Goal: Task Accomplishment & Management: Manage account settings

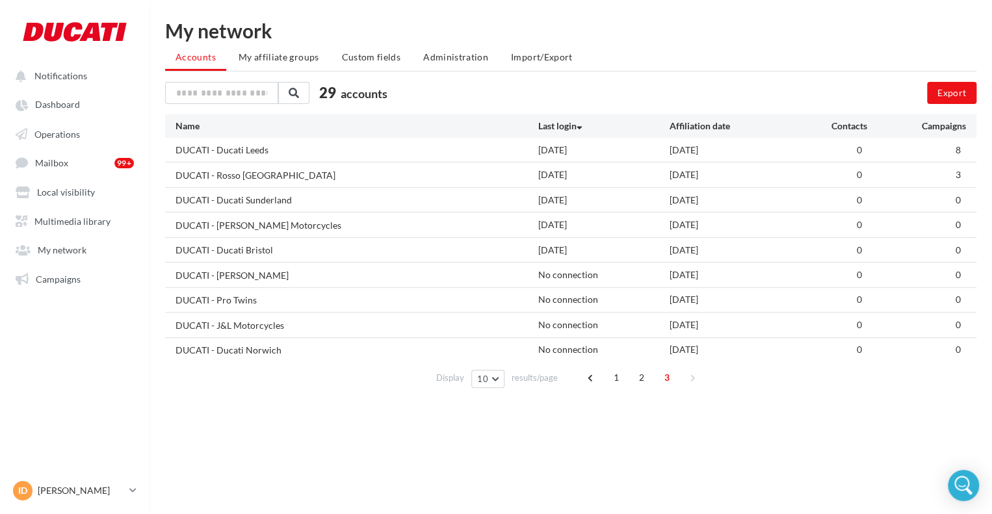
drag, startPoint x: 70, startPoint y: 488, endPoint x: 70, endPoint y: 475, distance: 12.4
click at [71, 488] on p "[PERSON_NAME]" at bounding box center [81, 490] width 86 height 13
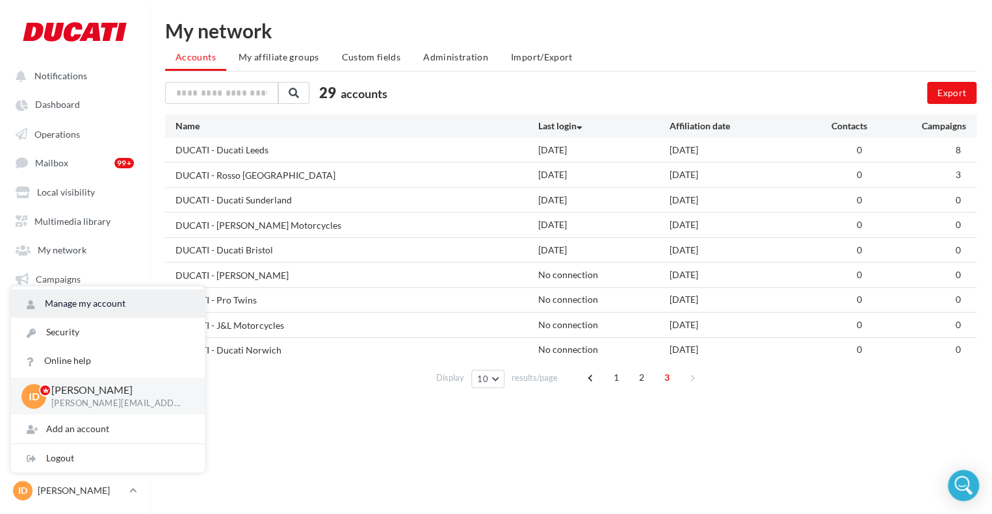
click at [98, 302] on link "Manage my account" at bounding box center [108, 303] width 194 height 29
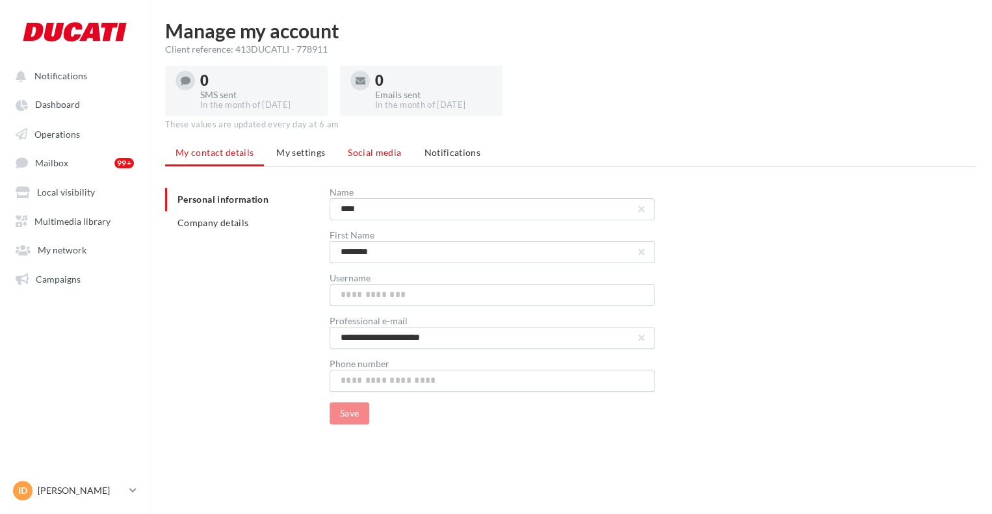
click at [381, 150] on span "Social media" at bounding box center [374, 152] width 53 height 11
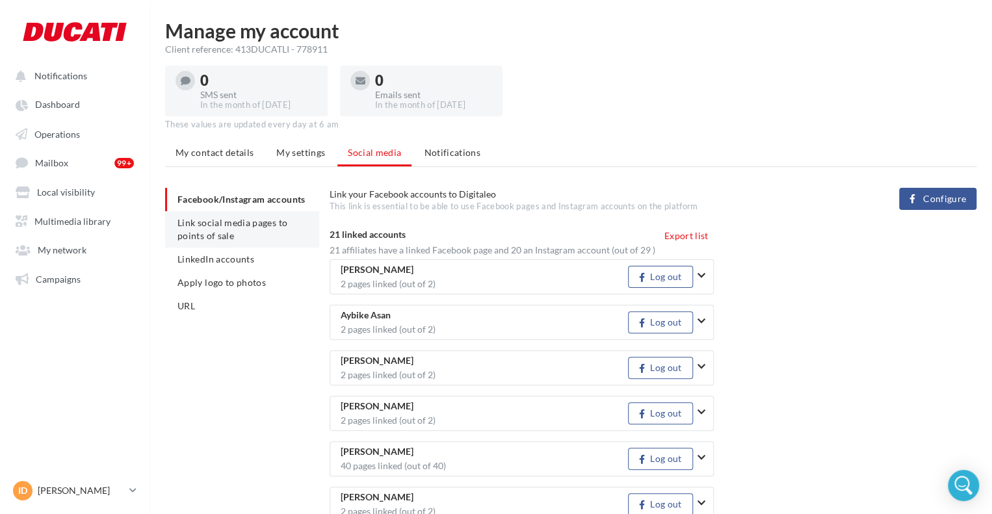
click at [245, 246] on li "Link social media pages to points of sale" at bounding box center [242, 229] width 154 height 36
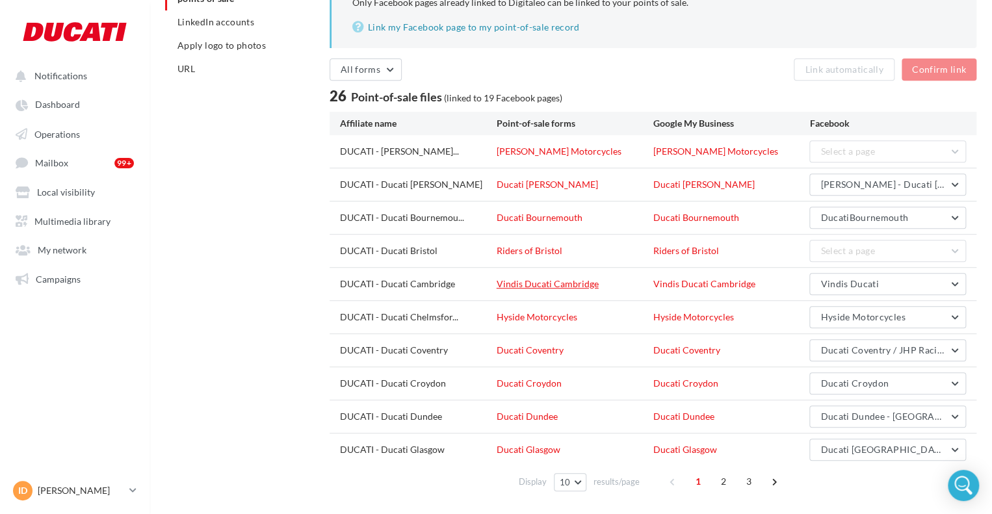
scroll to position [260, 0]
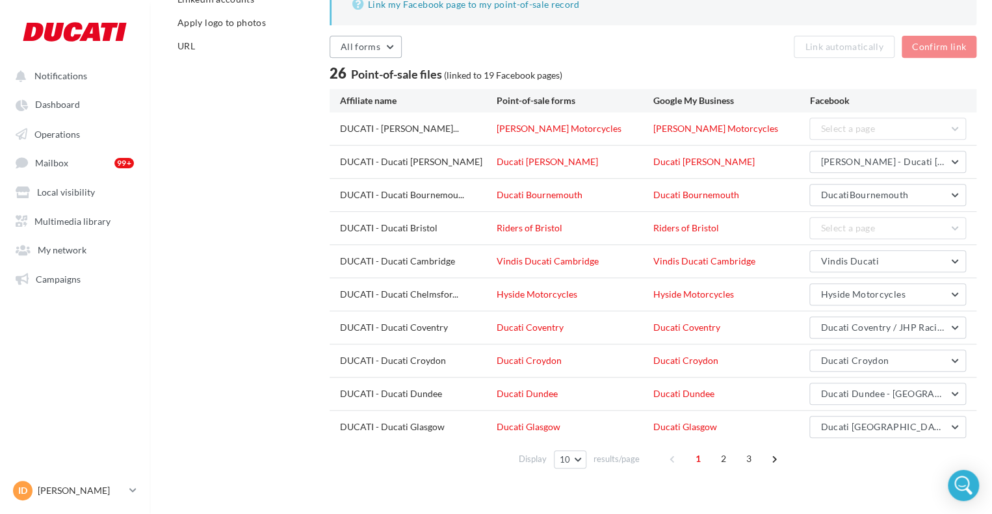
click at [384, 55] on button "All forms" at bounding box center [366, 47] width 72 height 22
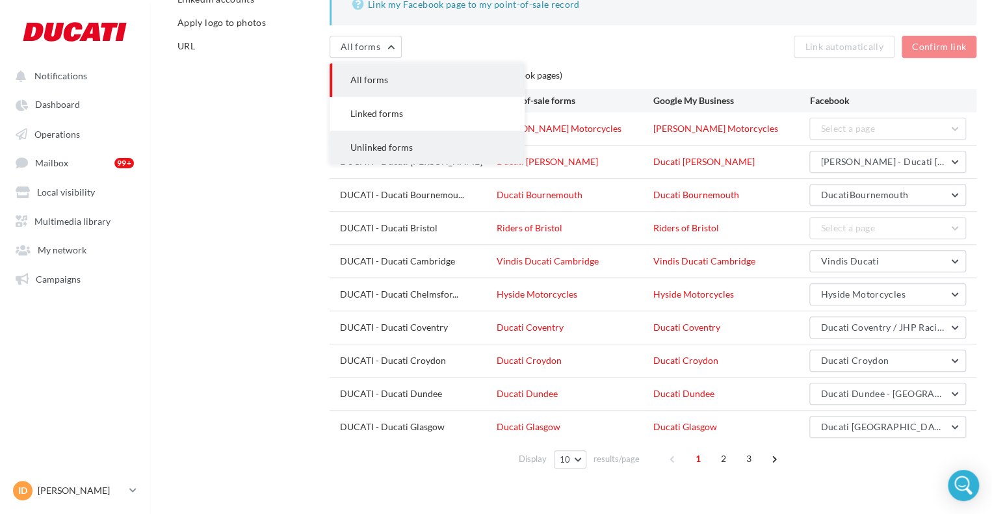
click at [393, 155] on button "Unlinked forms" at bounding box center [427, 148] width 195 height 34
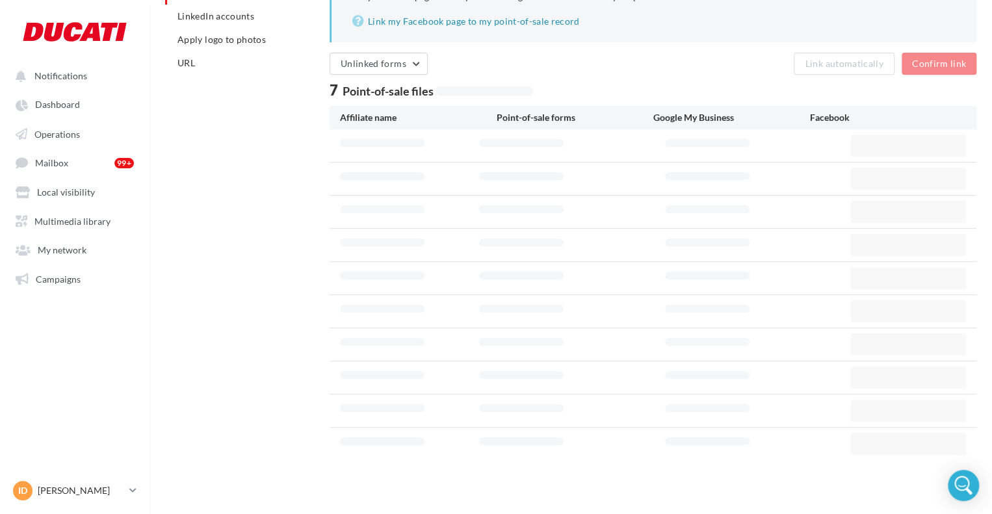
scroll to position [144, 0]
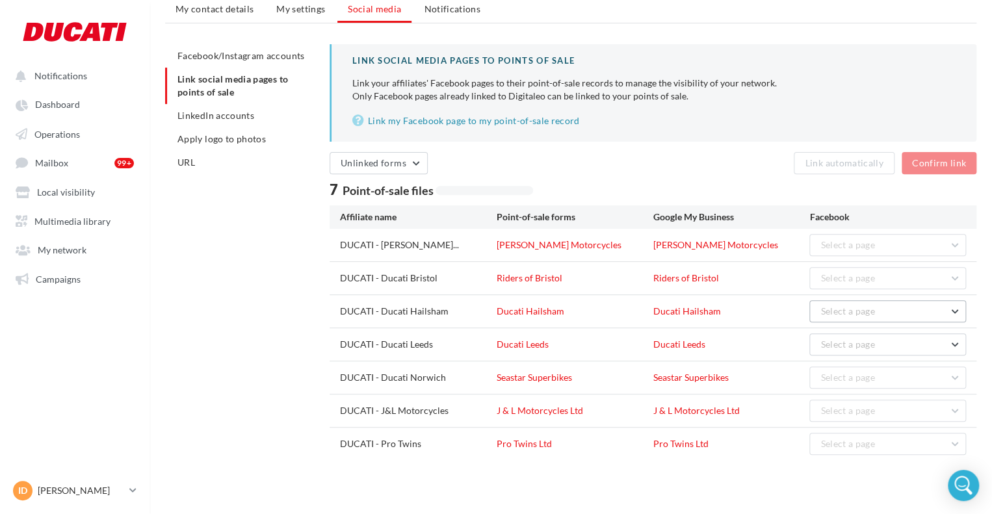
click at [839, 311] on span "Select a page" at bounding box center [848, 311] width 55 height 11
click at [839, 328] on button "Ducati Hailsham" at bounding box center [868, 345] width 195 height 34
click at [878, 340] on button "Select a page" at bounding box center [888, 345] width 157 height 22
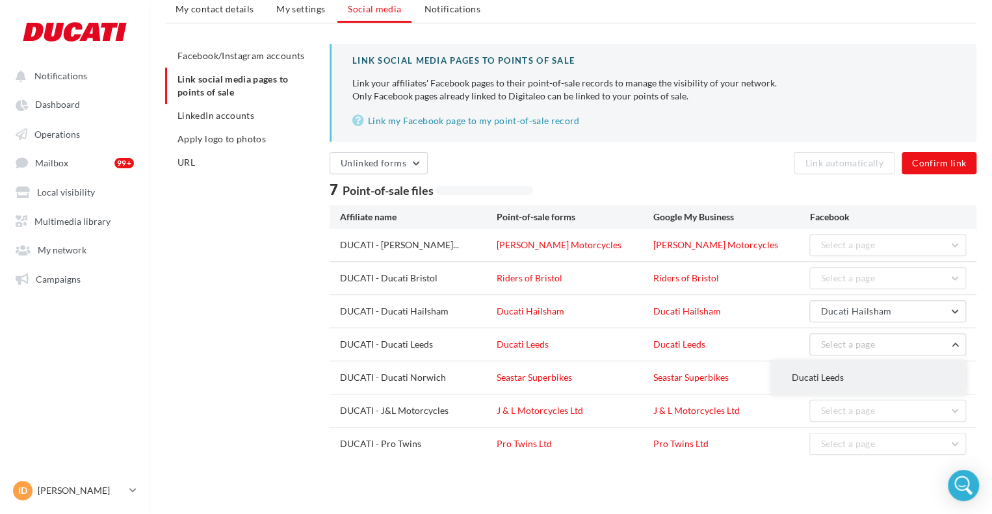
click at [875, 382] on button "Ducati Leeds" at bounding box center [868, 378] width 195 height 34
click at [712, 365] on div "DUCATI - Ducati Norwich Seastar Superbikes Seastar Superbikes Select a page" at bounding box center [653, 378] width 647 height 33
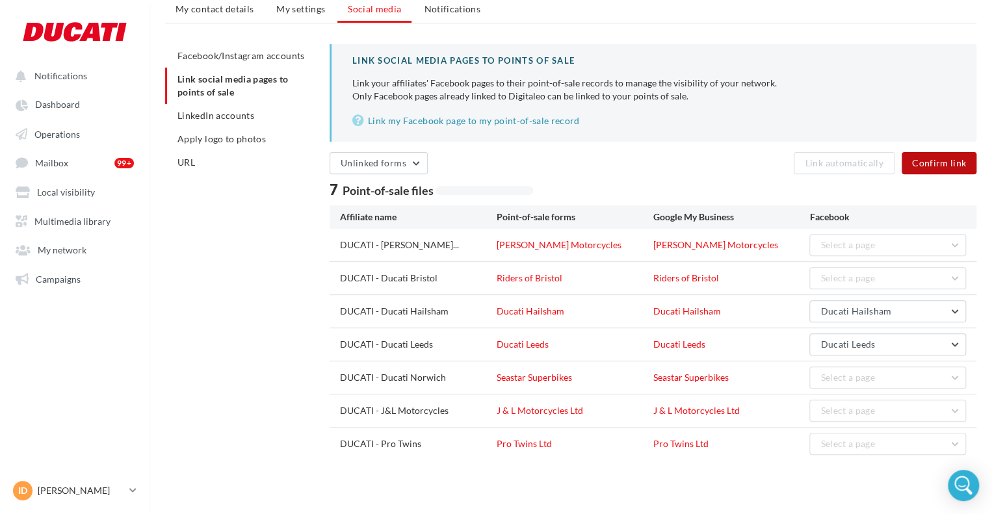
click at [937, 166] on button "Confirm link" at bounding box center [939, 163] width 75 height 22
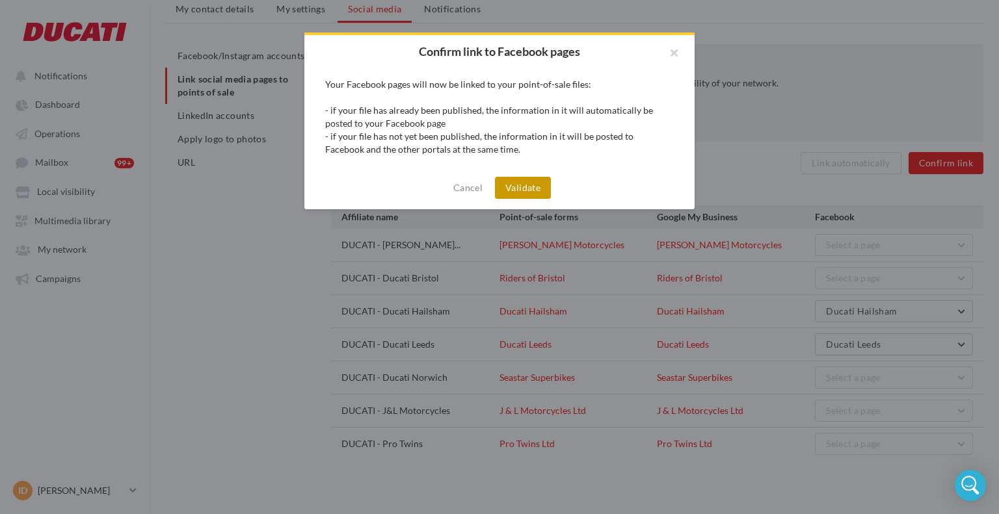
click at [538, 188] on button "Validate" at bounding box center [523, 188] width 56 height 22
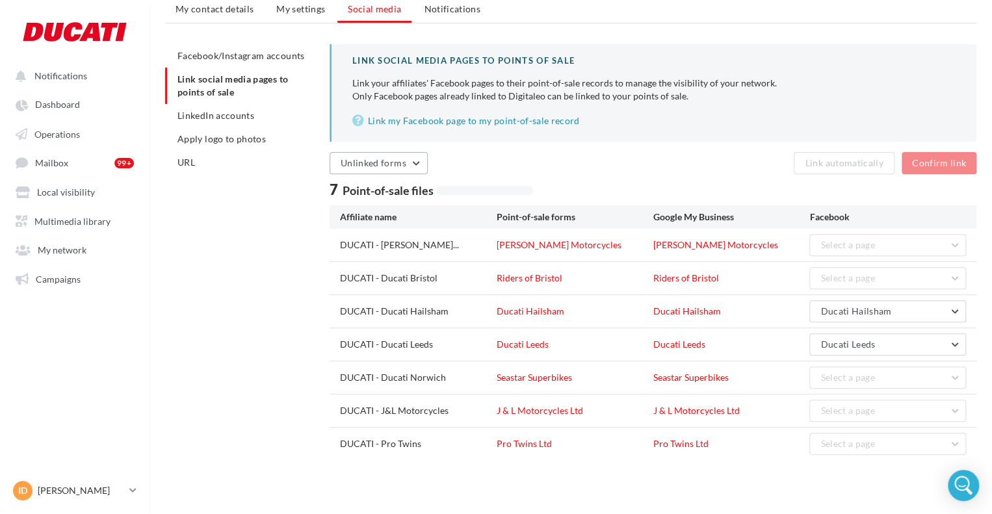
click at [402, 163] on span "Unlinked forms" at bounding box center [374, 162] width 66 height 11
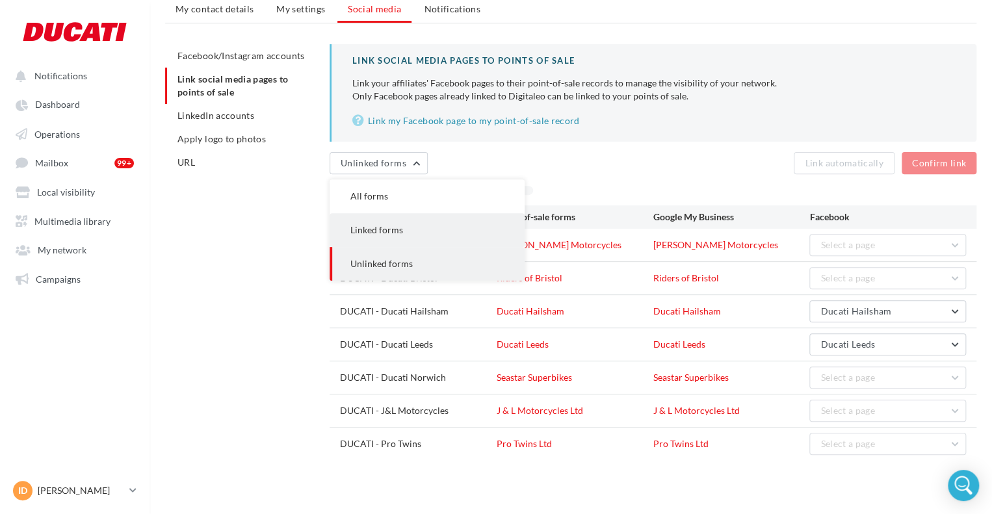
click at [411, 226] on button "Linked forms" at bounding box center [427, 230] width 195 height 34
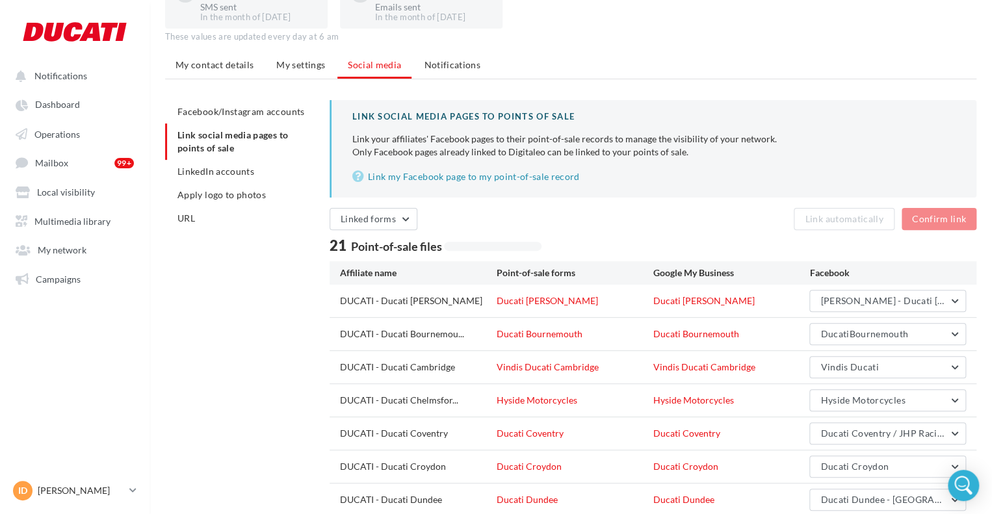
scroll to position [0, 0]
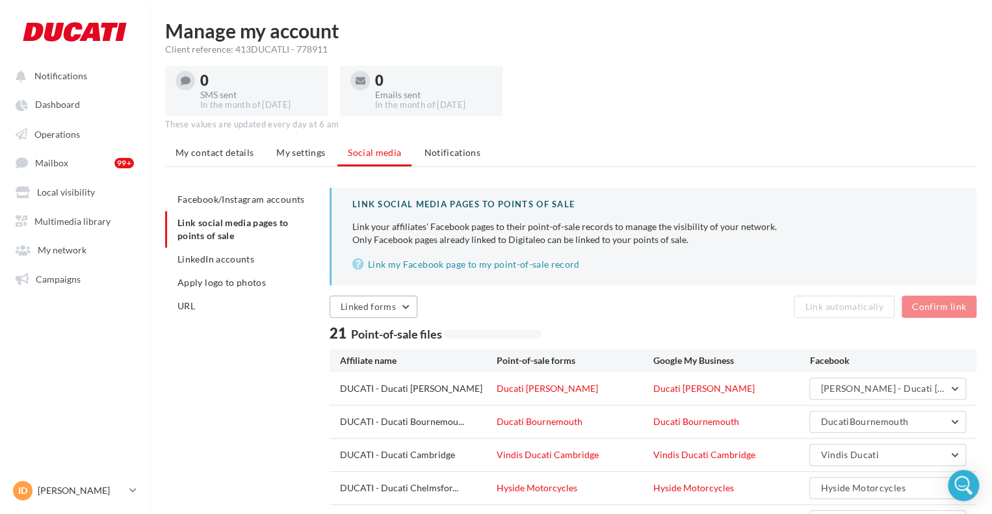
click at [388, 313] on button "Linked forms" at bounding box center [374, 307] width 88 height 22
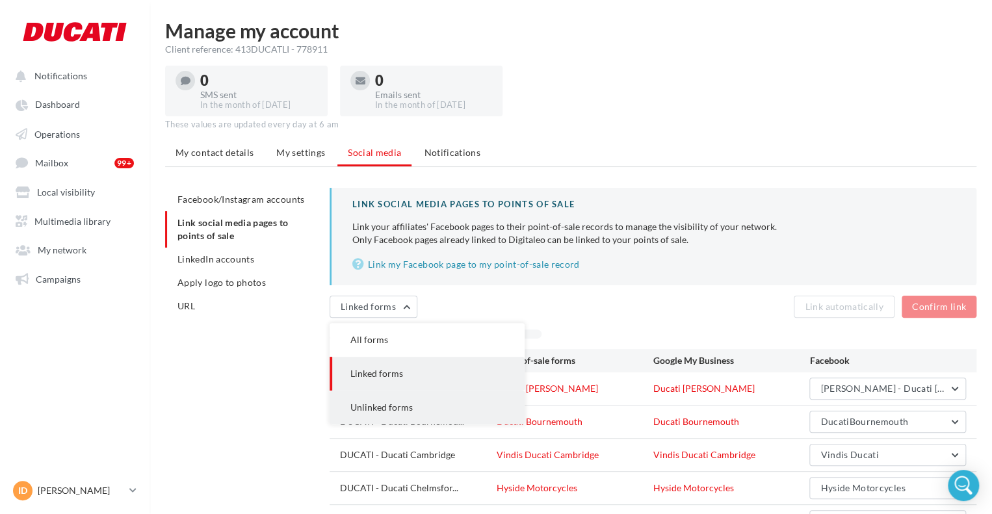
click at [405, 397] on button "Unlinked forms" at bounding box center [427, 408] width 195 height 34
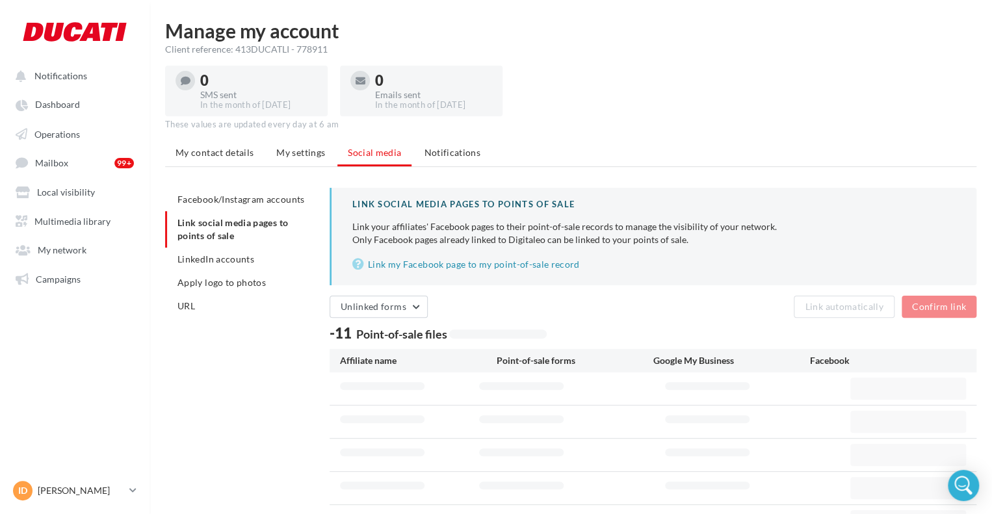
scroll to position [65, 0]
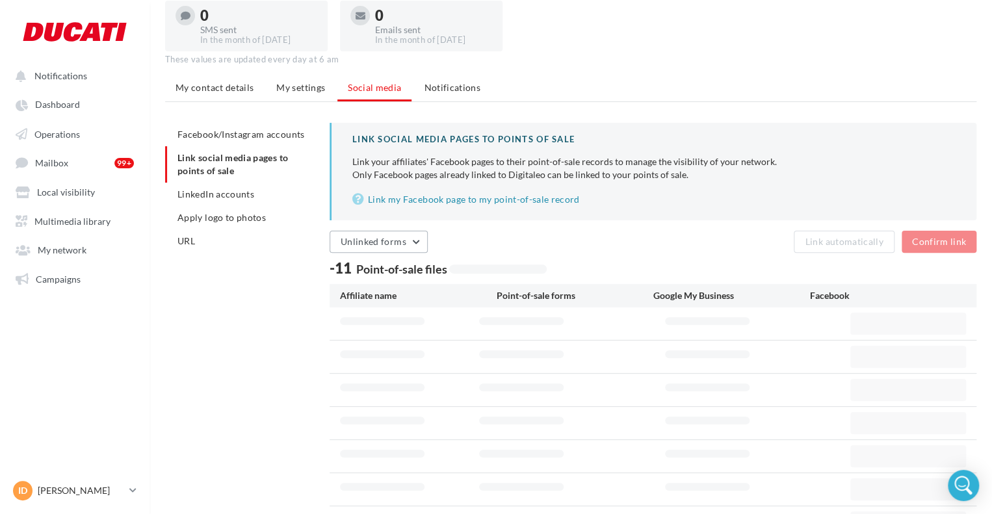
click at [399, 238] on span "Unlinked forms" at bounding box center [374, 241] width 66 height 11
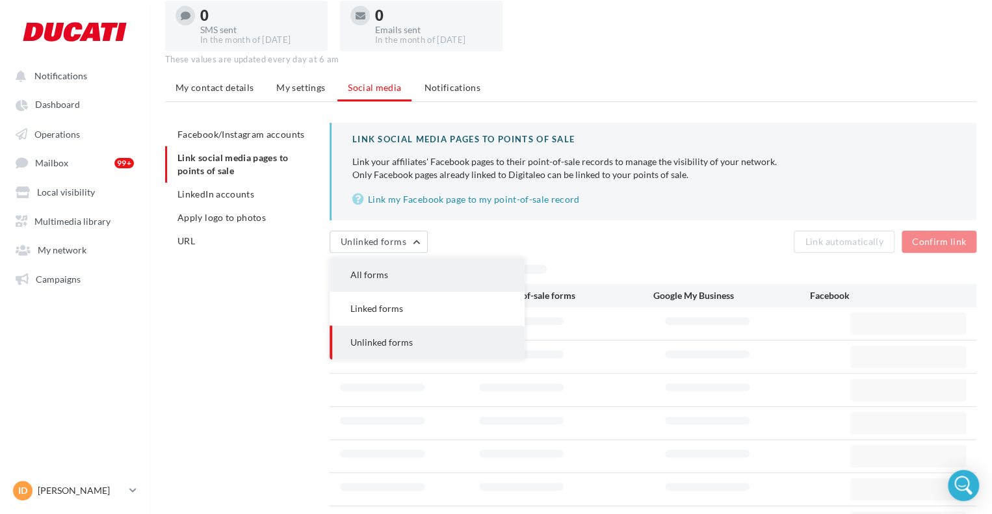
click at [403, 272] on button "All forms" at bounding box center [427, 275] width 195 height 34
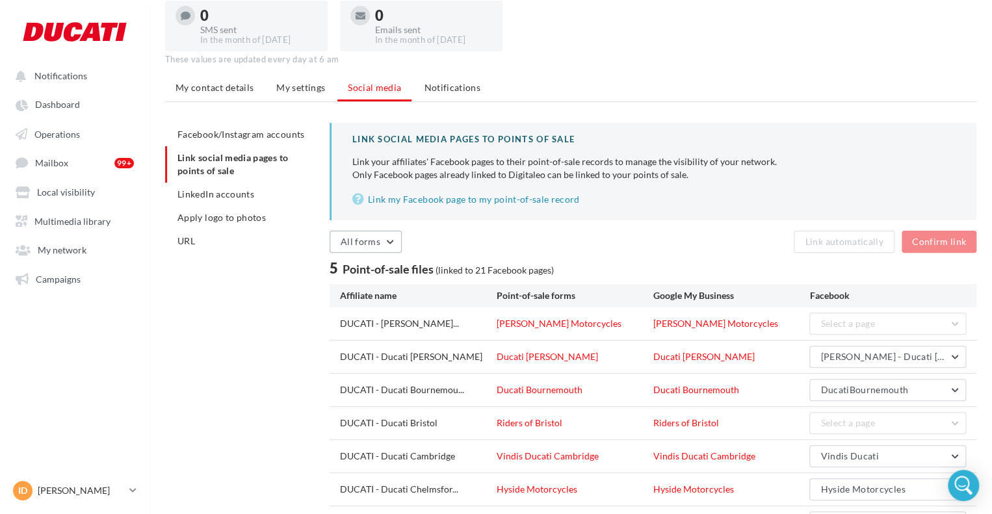
click at [387, 233] on button "All forms" at bounding box center [366, 242] width 72 height 22
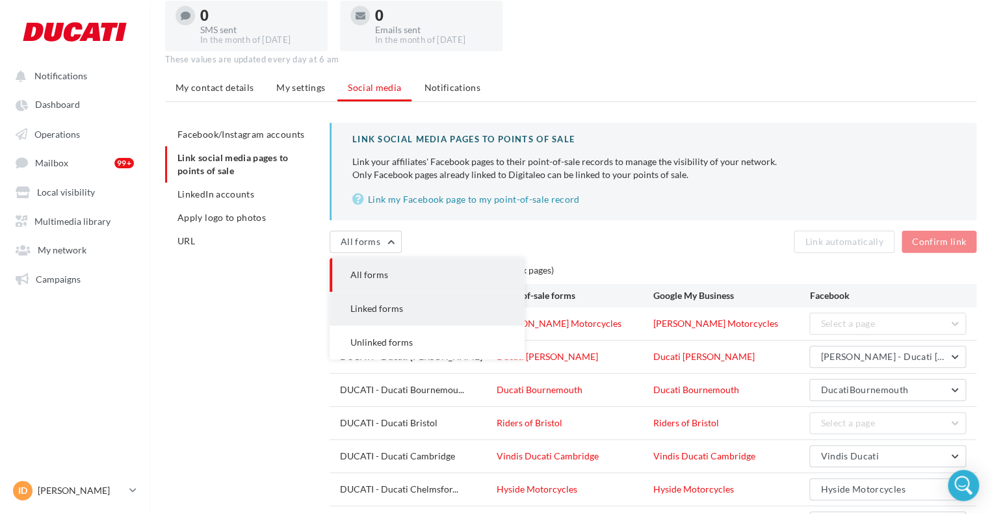
click at [393, 317] on button "Linked forms" at bounding box center [427, 309] width 195 height 34
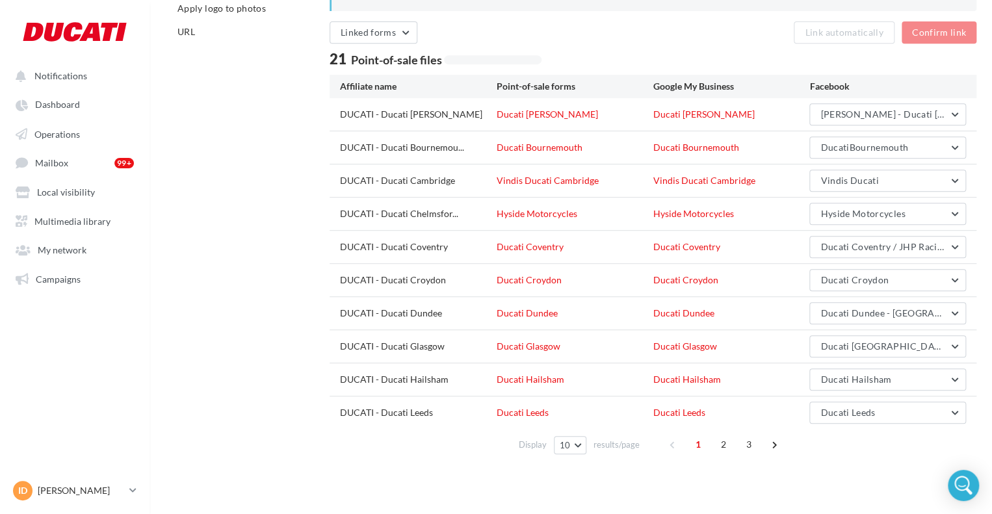
scroll to position [209, 0]
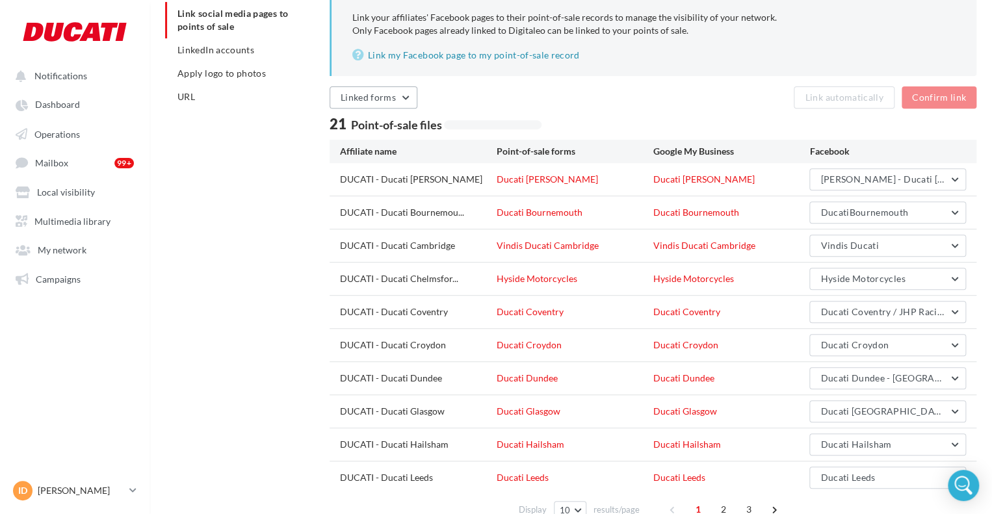
click at [377, 98] on span "Linked forms" at bounding box center [368, 97] width 55 height 11
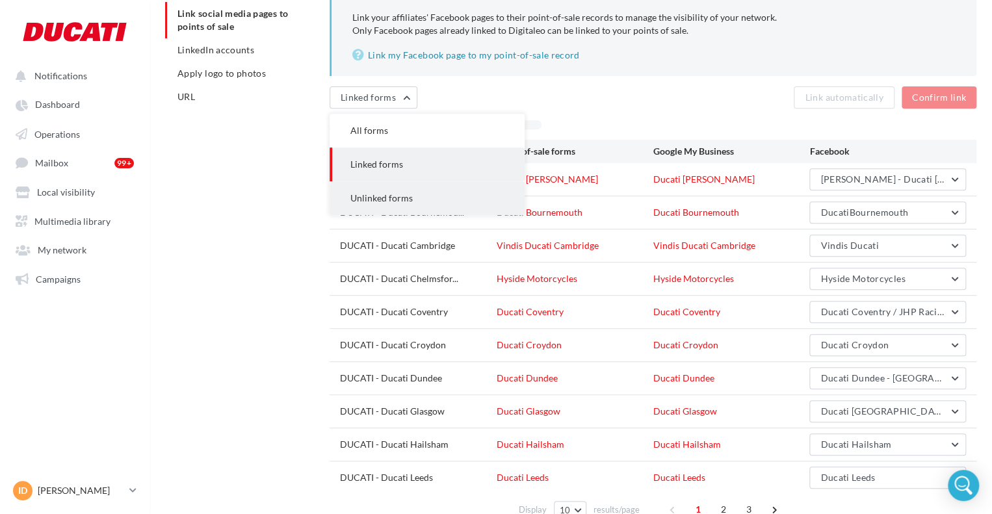
click at [391, 194] on span "Unlinked forms" at bounding box center [382, 197] width 62 height 11
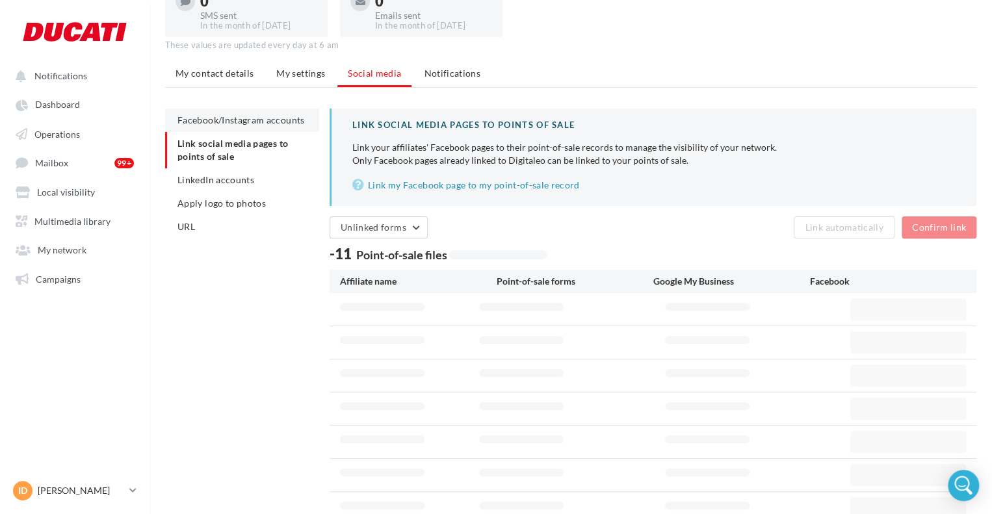
click at [239, 114] on span "Facebook/Instagram accounts" at bounding box center [241, 119] width 127 height 11
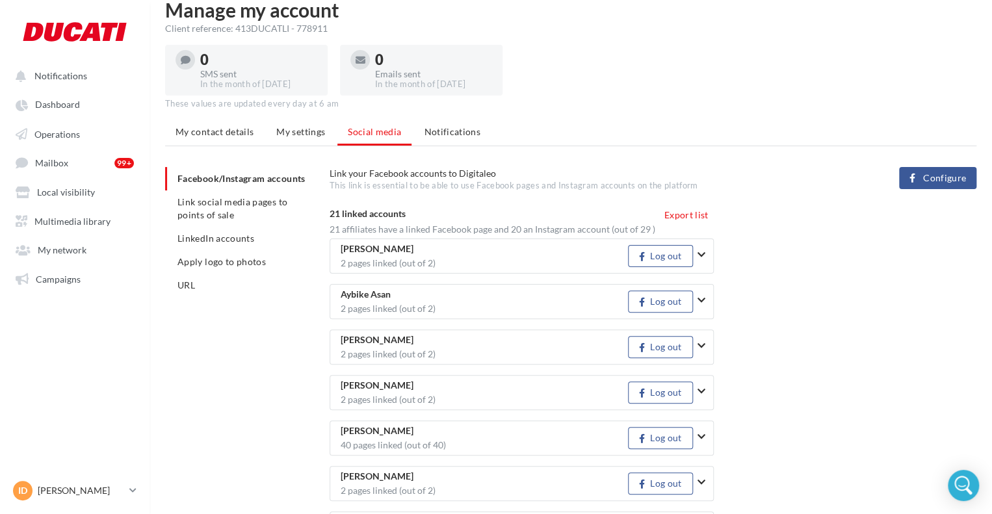
scroll to position [79, 0]
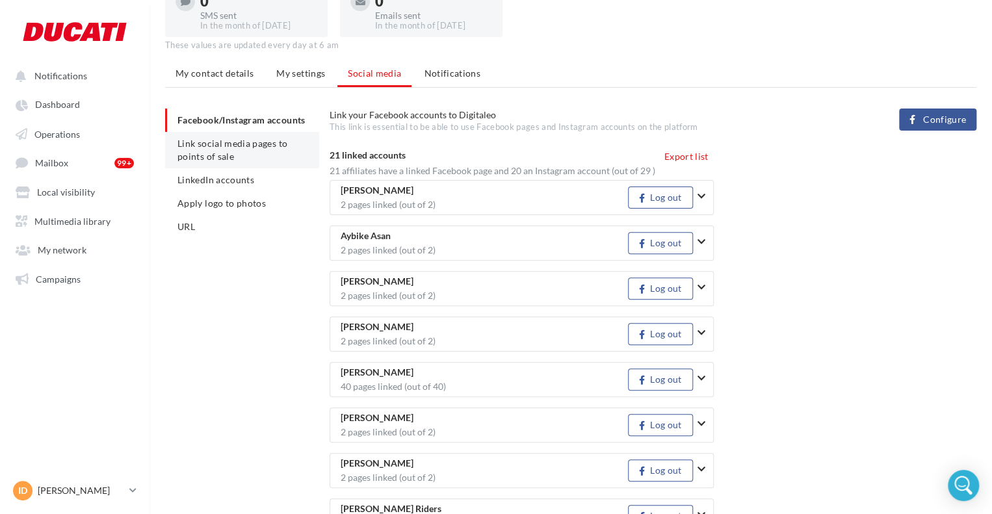
click at [237, 162] on li "Link social media pages to points of sale" at bounding box center [242, 150] width 154 height 36
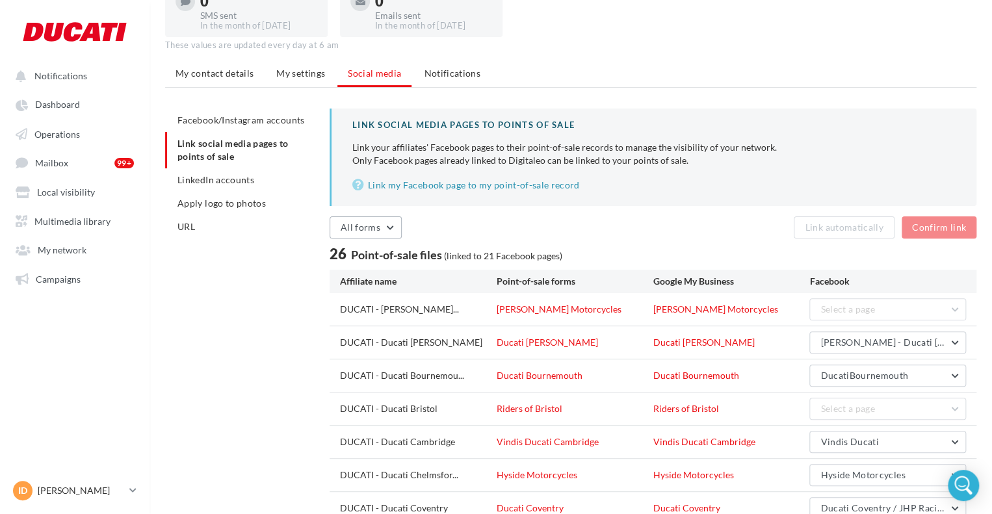
click at [379, 237] on button "All forms" at bounding box center [366, 228] width 72 height 22
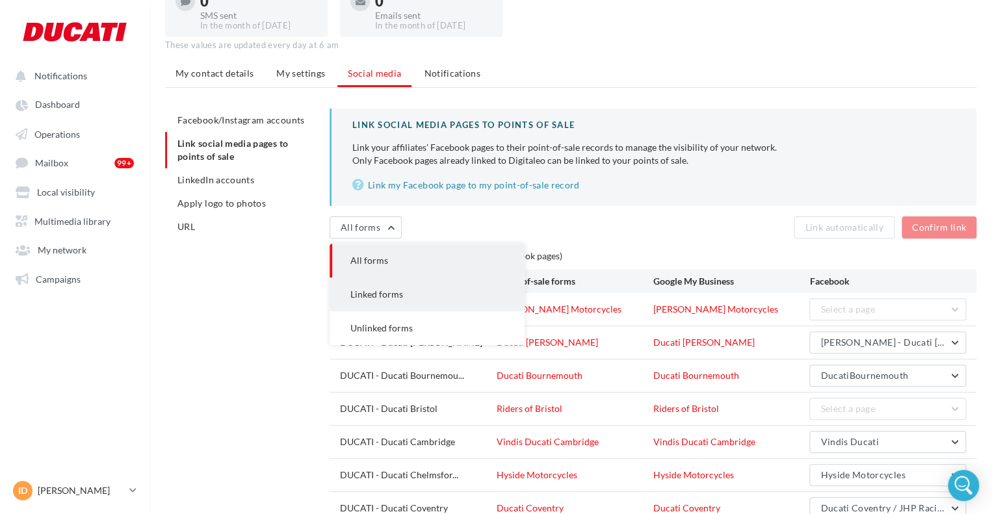
click at [403, 309] on button "Linked forms" at bounding box center [427, 295] width 195 height 34
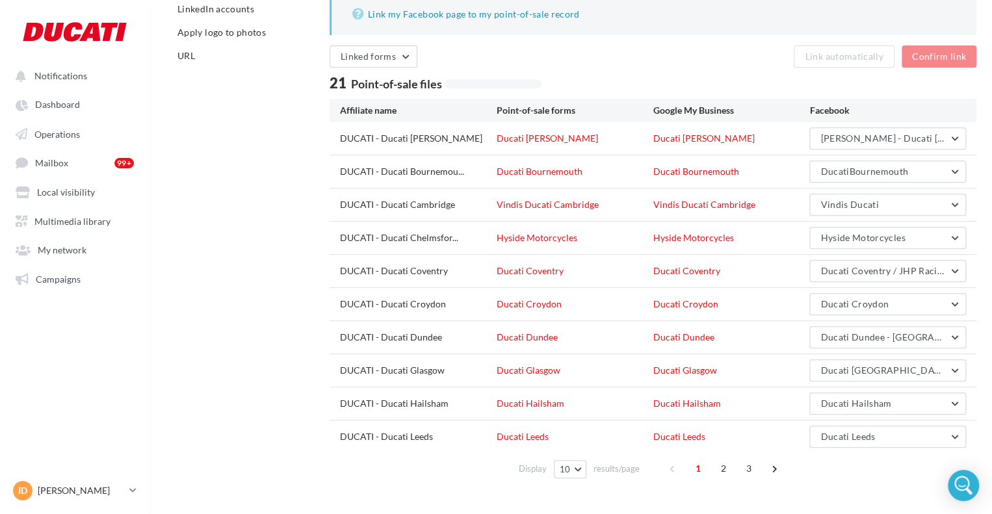
scroll to position [274, 0]
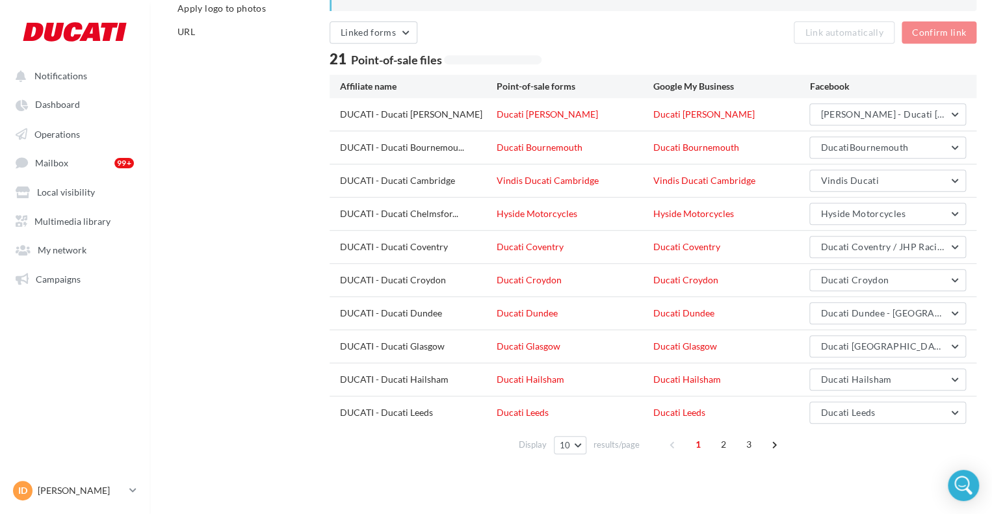
click at [711, 429] on div "Display 10 10 25 50 100 results/page 1 2 3" at bounding box center [653, 444] width 647 height 31
click at [716, 439] on span "2" at bounding box center [723, 444] width 21 height 21
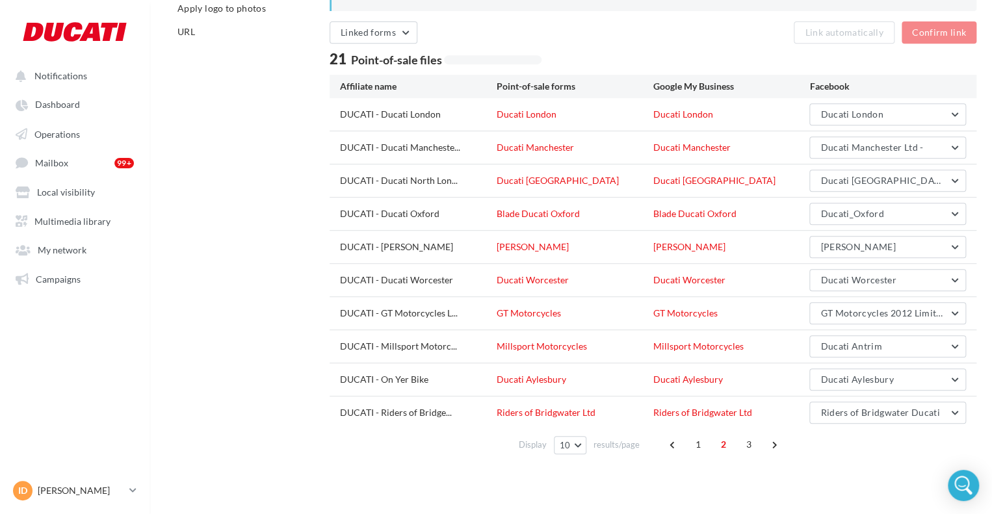
click at [734, 444] on div "1 2 3" at bounding box center [725, 444] width 125 height 21
click at [735, 443] on div "1 2 3" at bounding box center [725, 444] width 125 height 21
click at [747, 443] on span "3" at bounding box center [749, 444] width 21 height 21
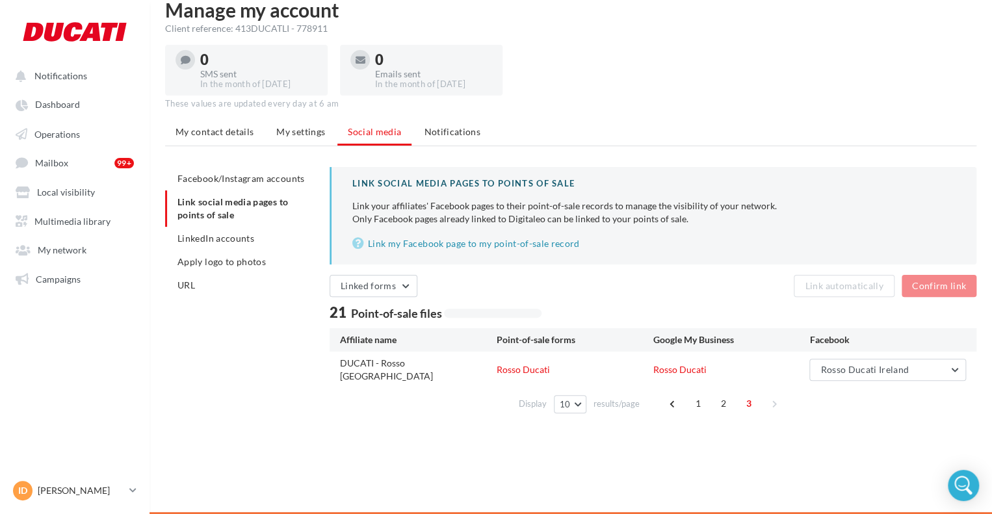
scroll to position [21, 0]
click at [368, 285] on span "Linked forms" at bounding box center [368, 285] width 55 height 11
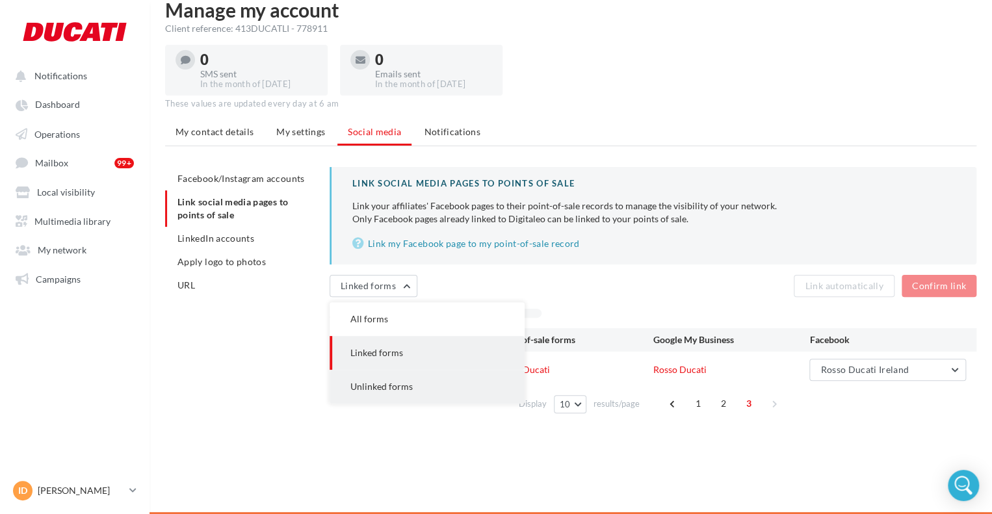
click at [397, 374] on button "Unlinked forms" at bounding box center [427, 387] width 195 height 34
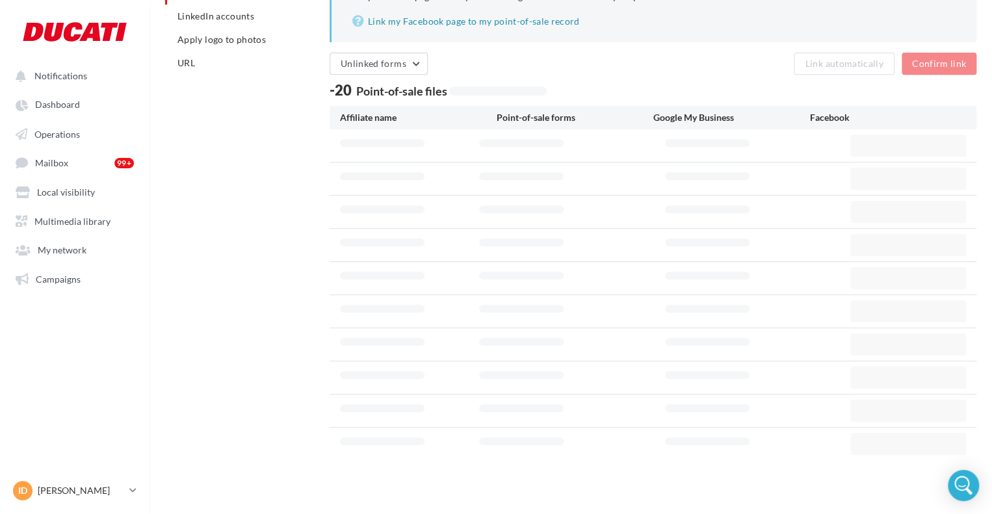
scroll to position [0, 0]
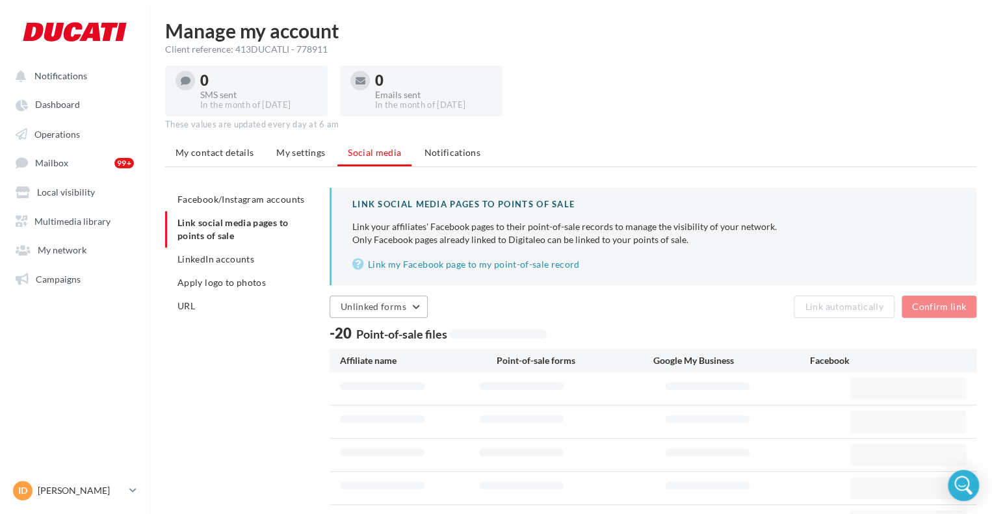
click at [384, 303] on span "Unlinked forms" at bounding box center [374, 306] width 66 height 11
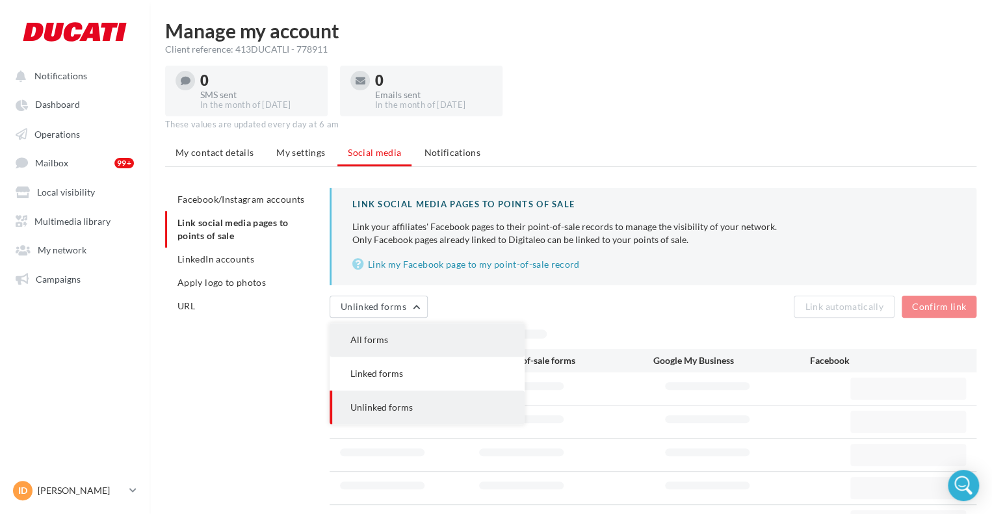
click at [402, 347] on button "All forms" at bounding box center [427, 340] width 195 height 34
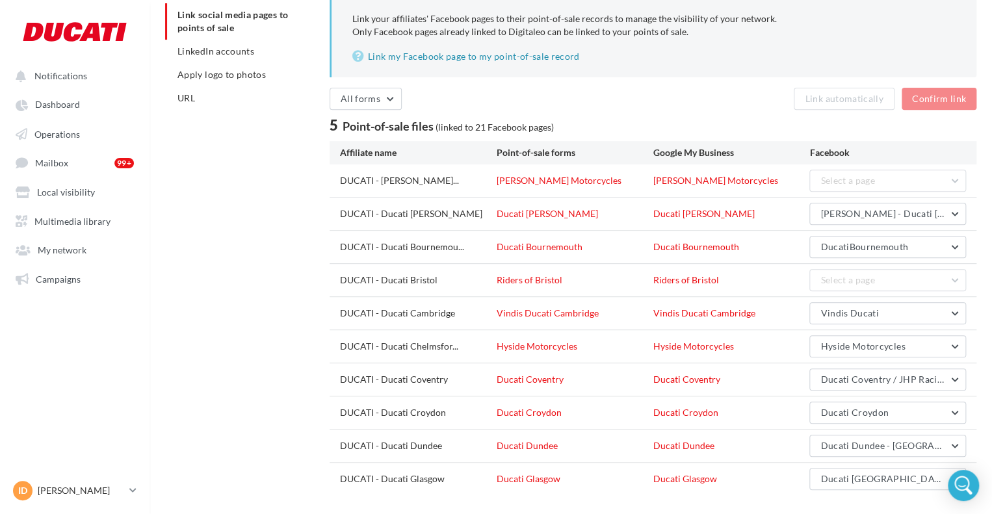
scroll to position [178, 0]
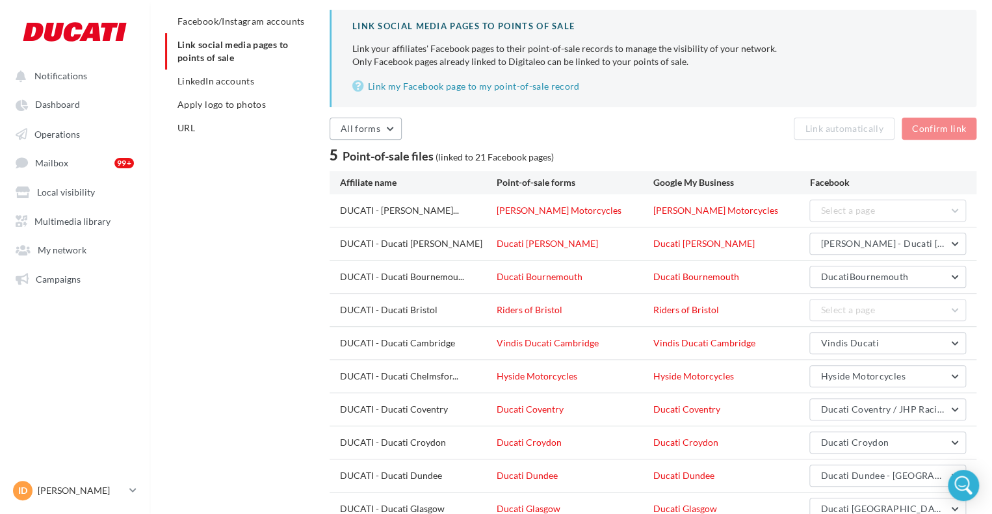
click at [377, 137] on button "All forms" at bounding box center [366, 129] width 72 height 22
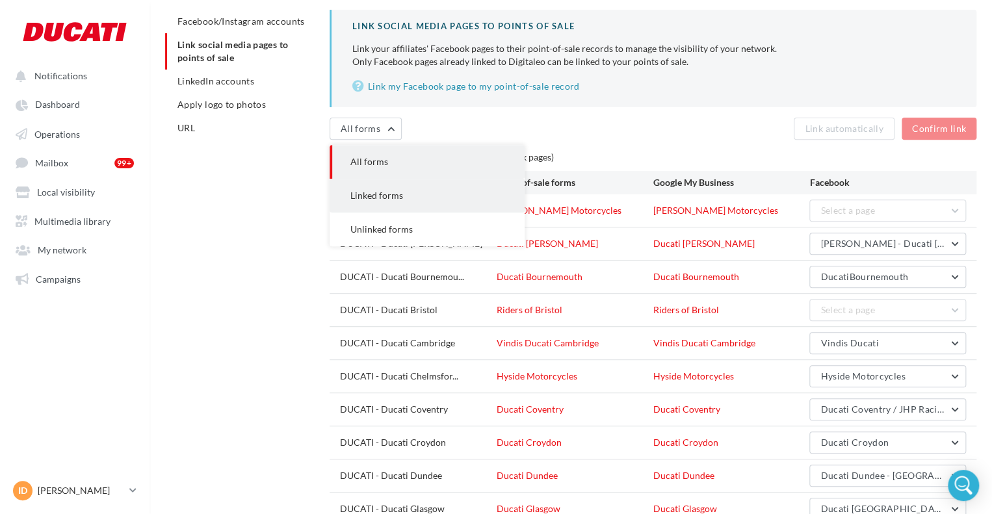
click at [388, 190] on span "Linked forms" at bounding box center [377, 195] width 53 height 11
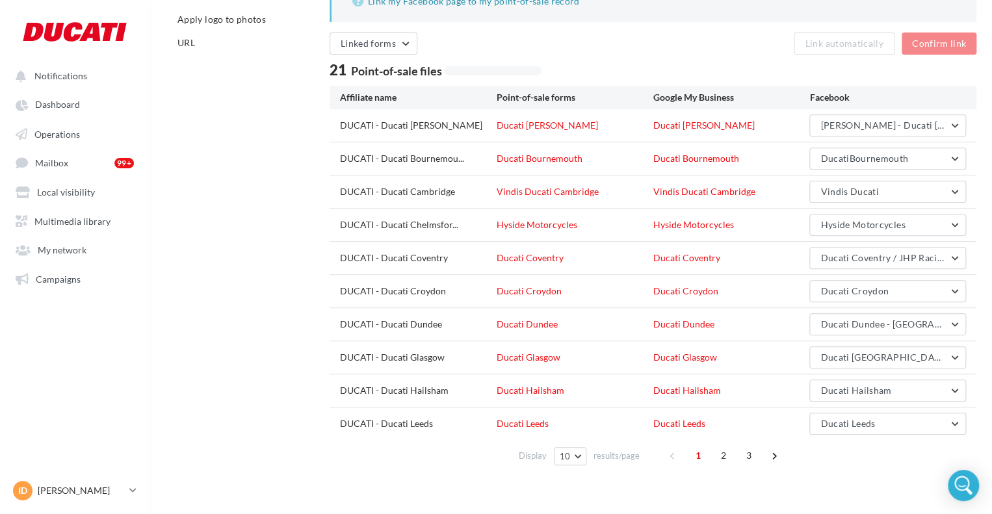
scroll to position [274, 0]
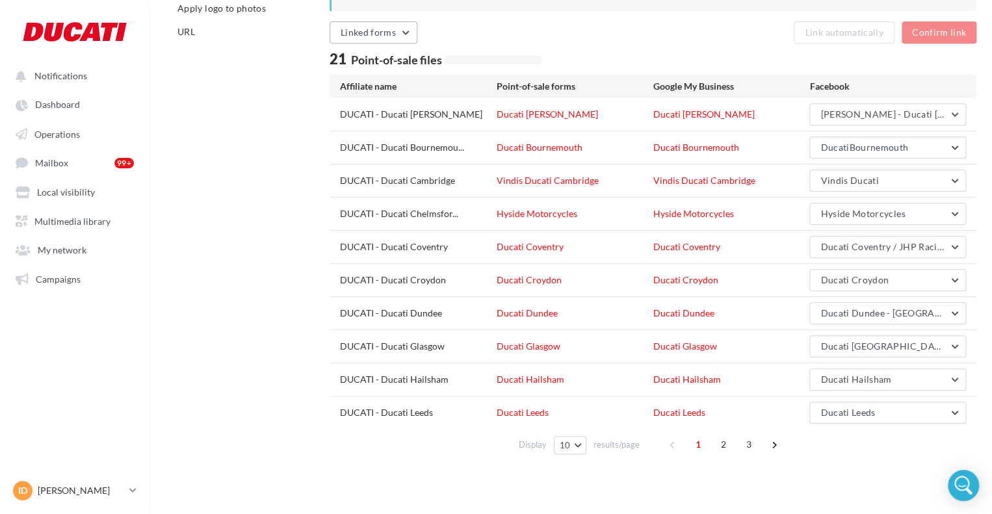
click at [371, 34] on span "Linked forms" at bounding box center [368, 32] width 55 height 11
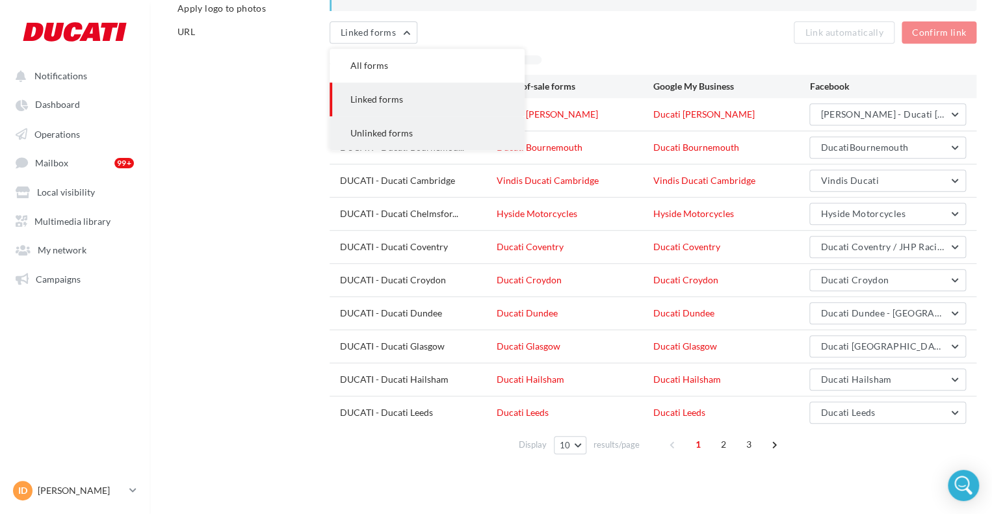
click at [393, 142] on button "Unlinked forms" at bounding box center [427, 133] width 195 height 34
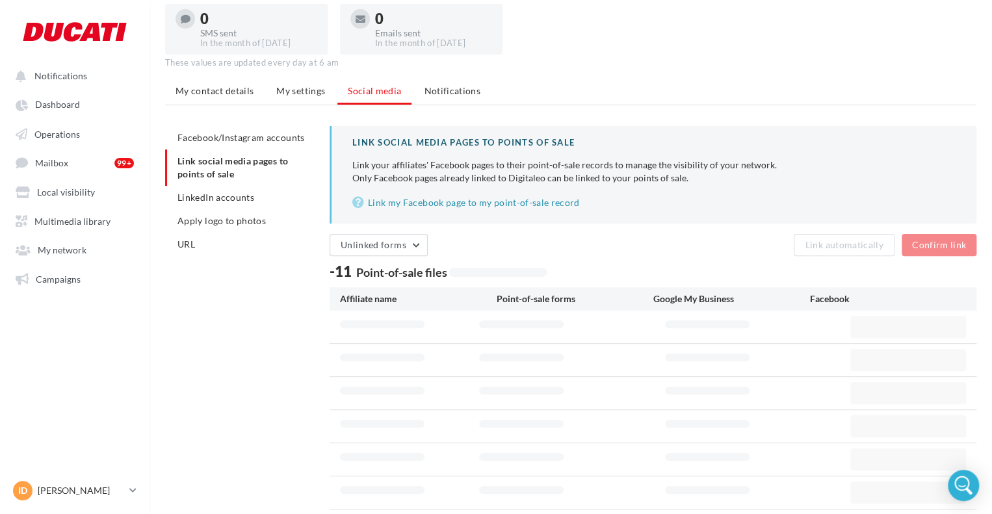
scroll to position [0, 0]
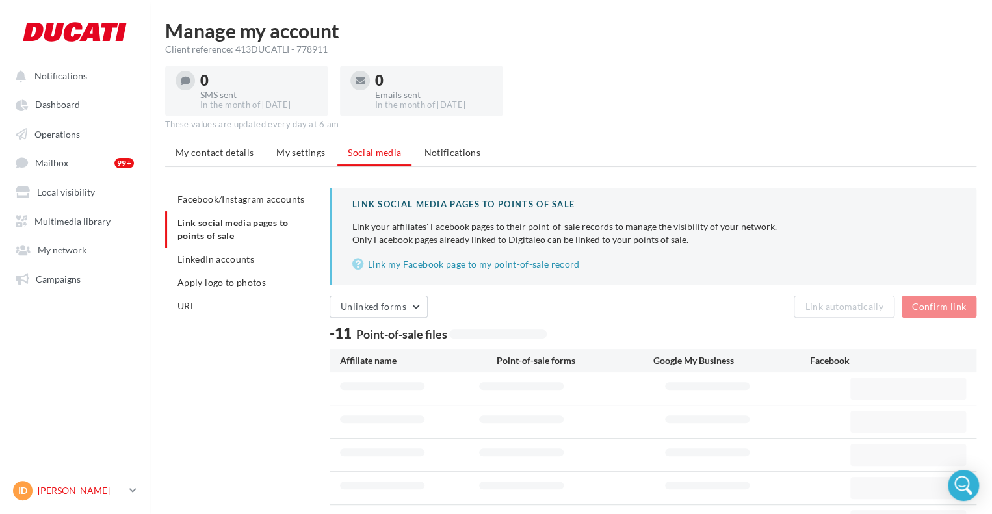
click at [65, 486] on p "[PERSON_NAME]" at bounding box center [81, 490] width 86 height 13
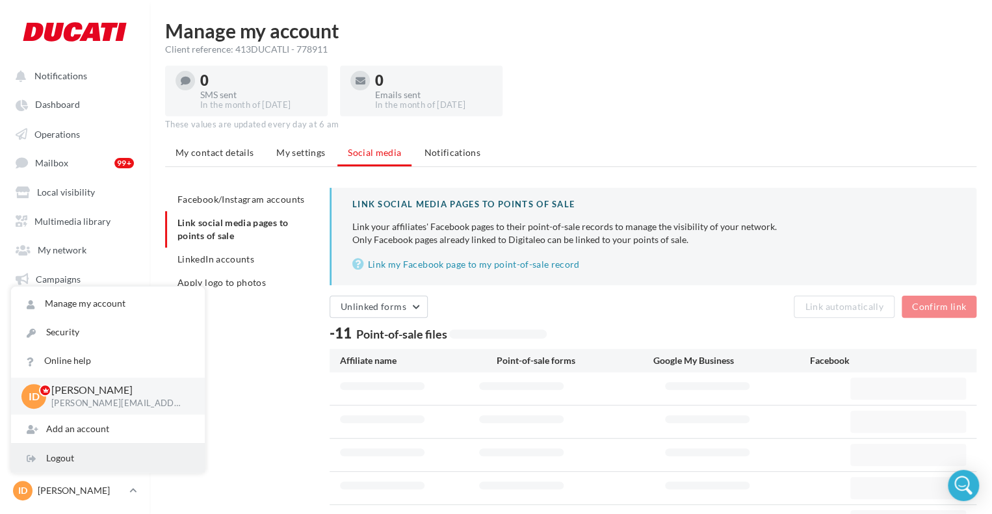
click at [96, 448] on div "Logout" at bounding box center [108, 458] width 194 height 29
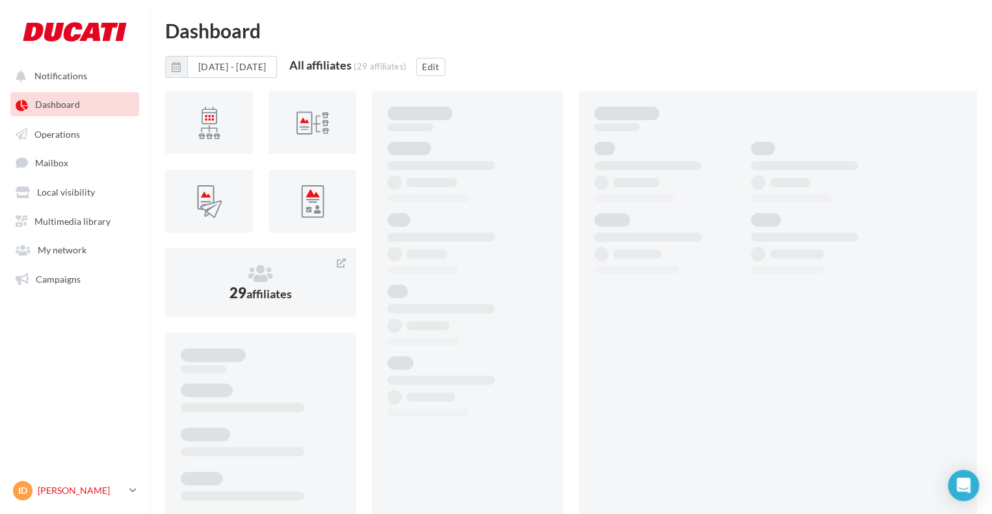
click at [86, 486] on p "[PERSON_NAME]" at bounding box center [81, 490] width 86 height 13
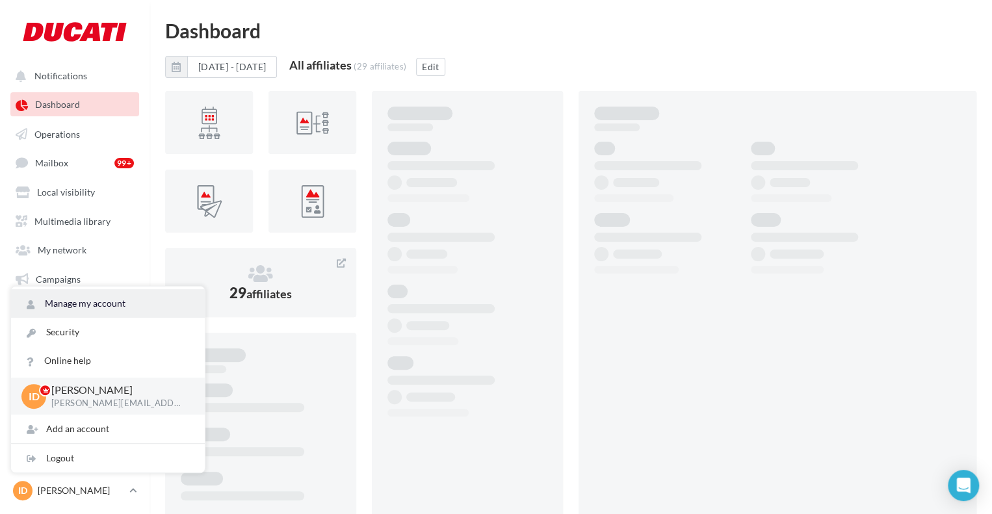
click at [88, 306] on link "Manage my account" at bounding box center [108, 303] width 194 height 29
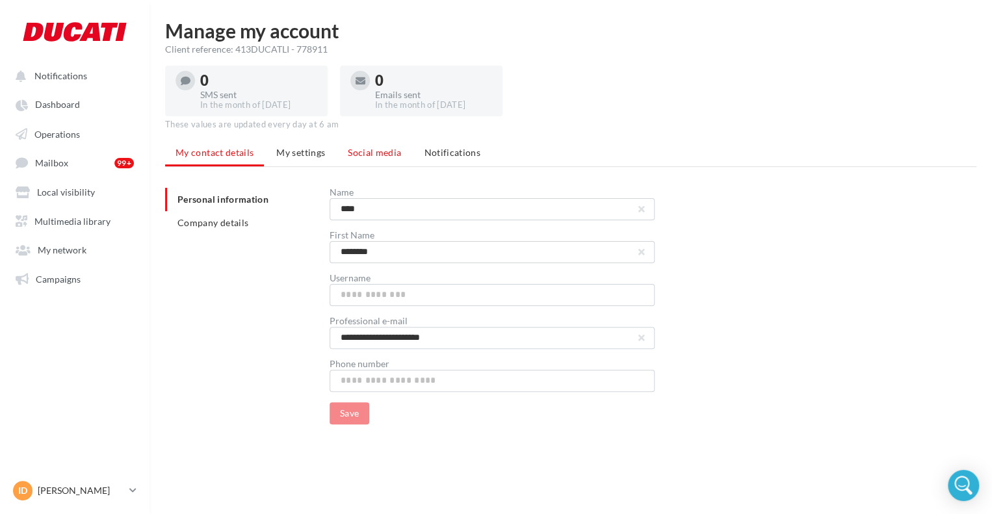
click at [391, 155] on span "Social media" at bounding box center [374, 152] width 53 height 11
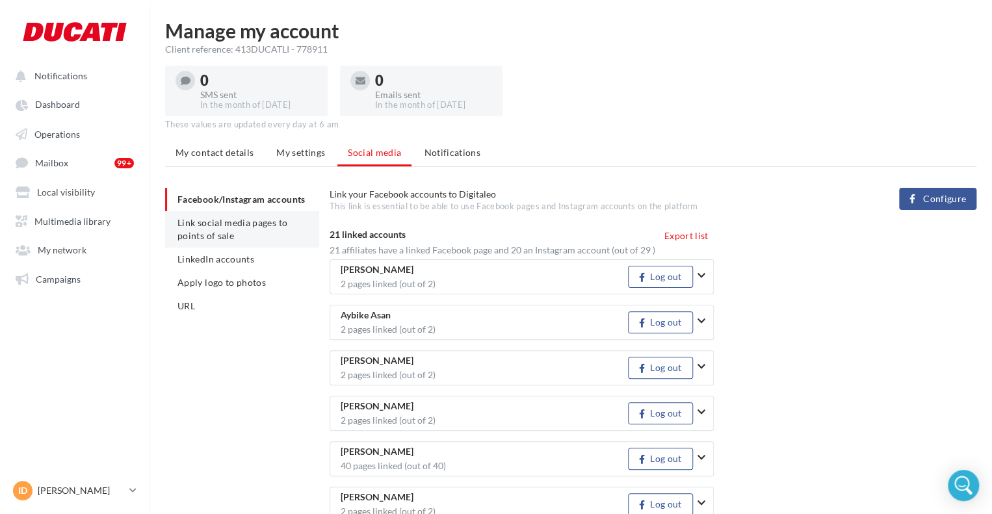
click at [214, 241] on li "Link social media pages to points of sale" at bounding box center [242, 229] width 154 height 36
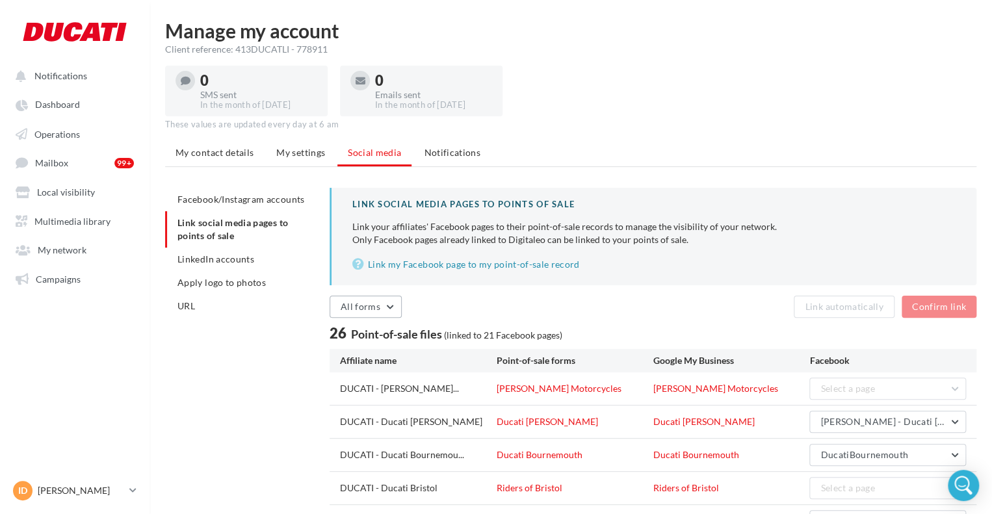
click at [372, 312] on button "All forms" at bounding box center [366, 307] width 72 height 22
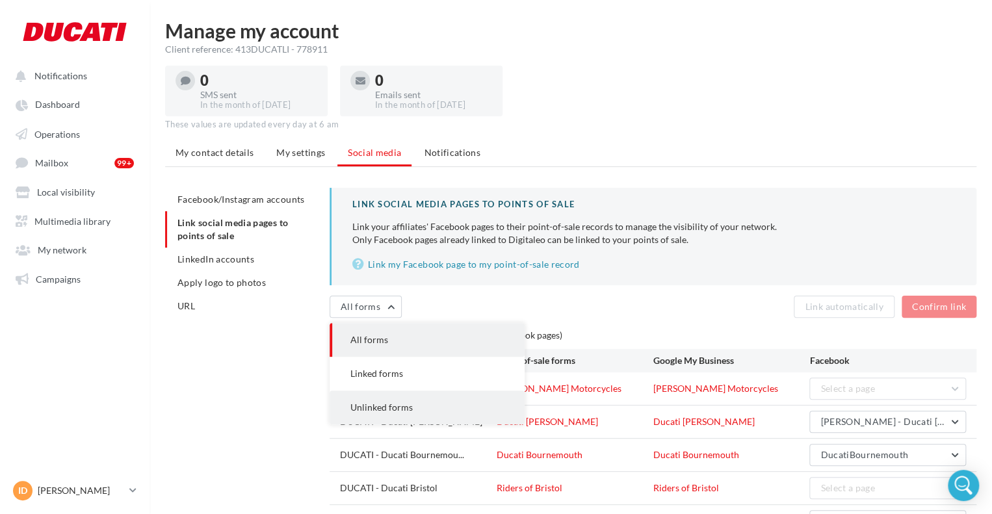
click at [384, 405] on span "Unlinked forms" at bounding box center [382, 407] width 62 height 11
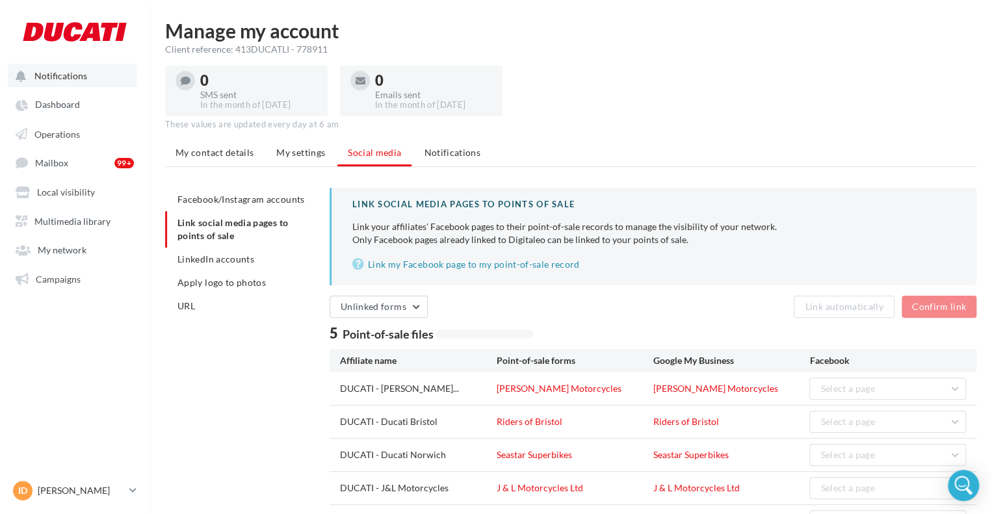
click at [39, 67] on button "Notifications" at bounding box center [72, 75] width 129 height 23
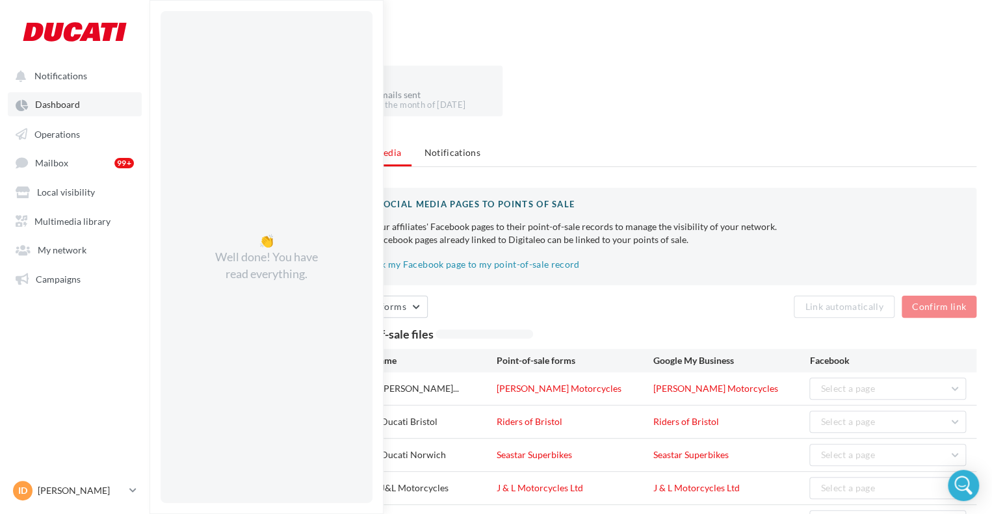
click at [42, 101] on span "Dashboard" at bounding box center [57, 104] width 45 height 11
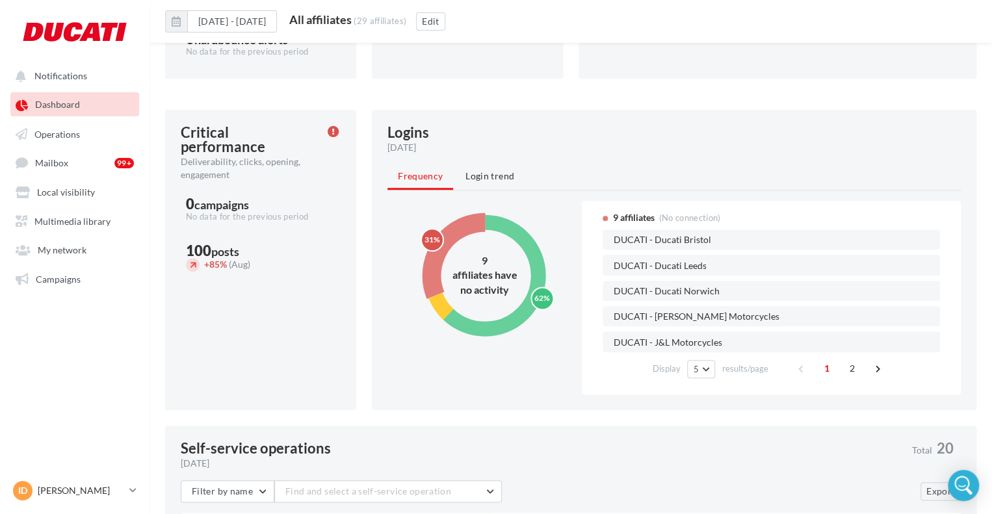
scroll to position [466, 0]
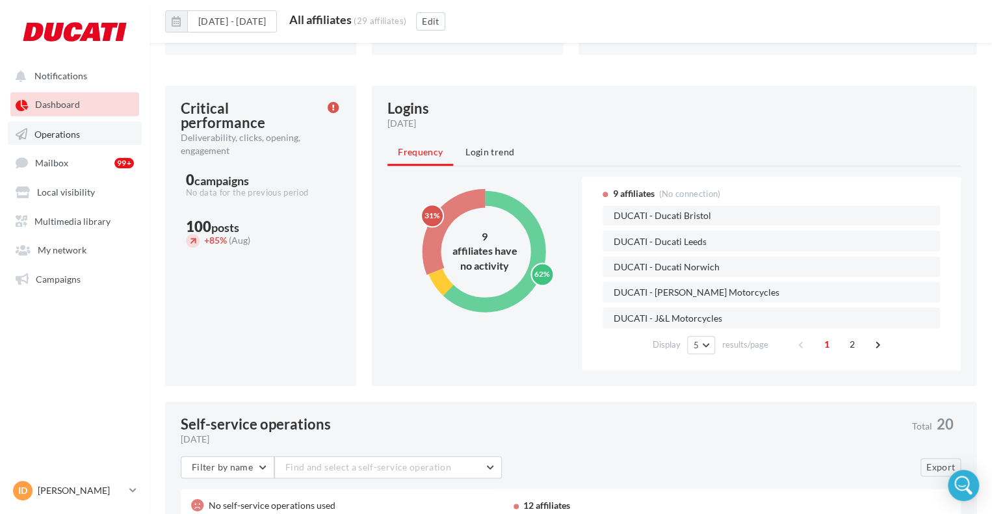
click at [72, 133] on span "Operations" at bounding box center [57, 133] width 46 height 11
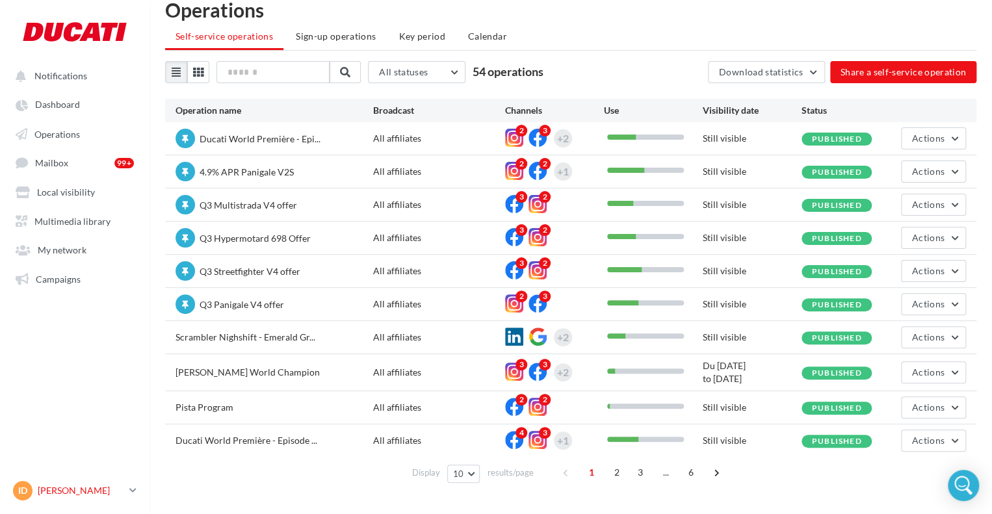
click at [46, 487] on p "[PERSON_NAME]" at bounding box center [81, 490] width 86 height 13
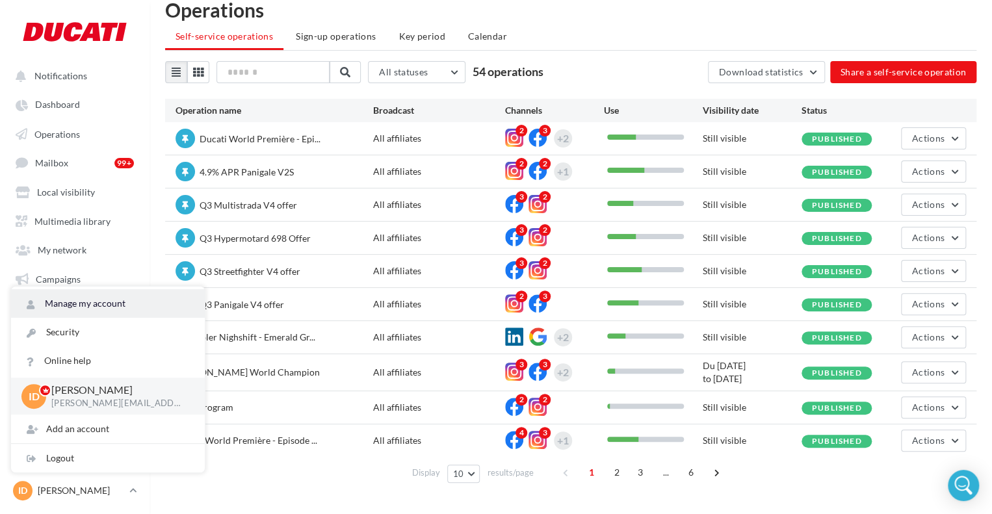
click at [107, 302] on link "Manage my account" at bounding box center [108, 303] width 194 height 29
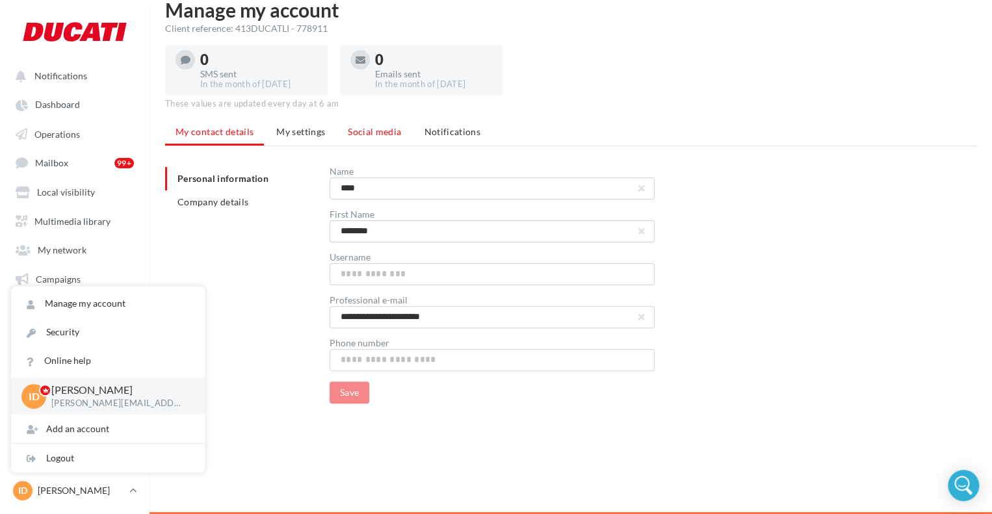
click at [387, 122] on li "Social media" at bounding box center [375, 131] width 74 height 23
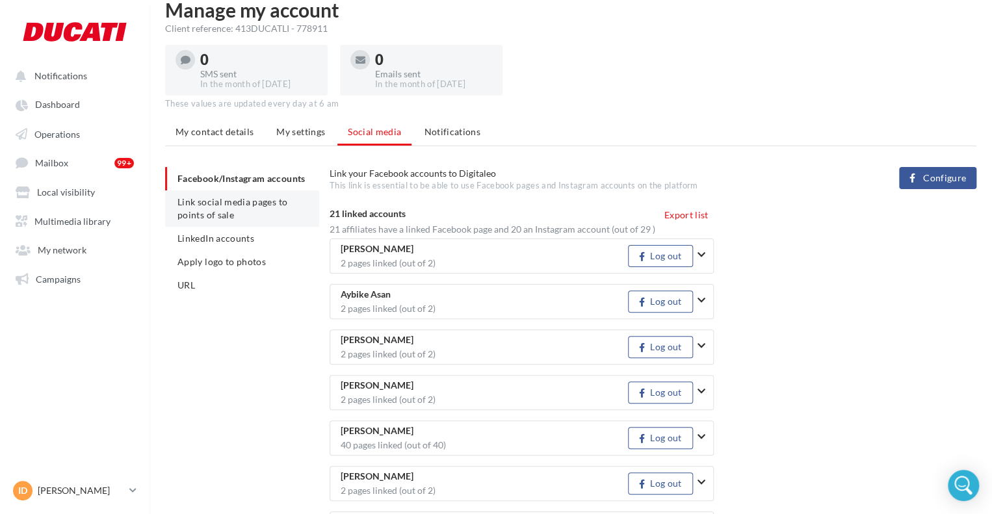
click at [260, 215] on span "Link social media pages to points of sale" at bounding box center [233, 208] width 110 height 24
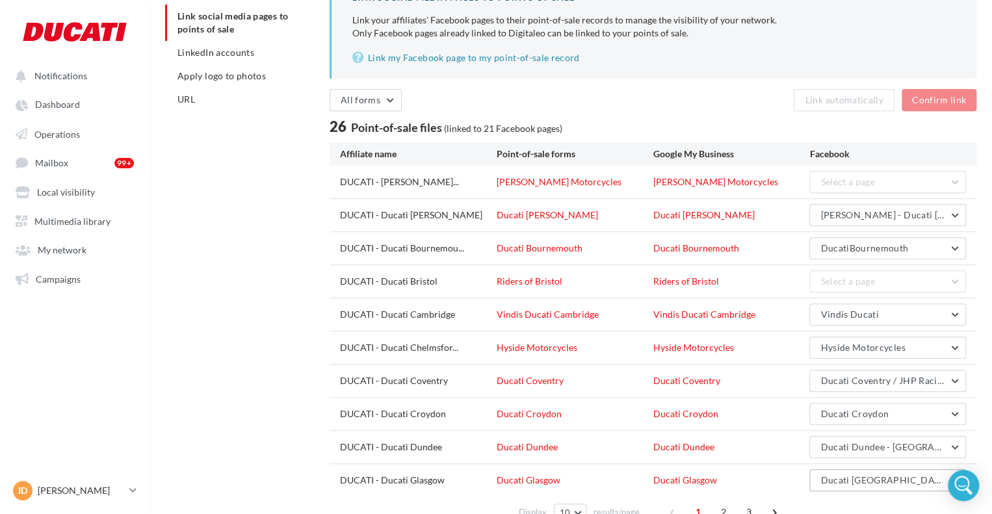
scroll to position [274, 0]
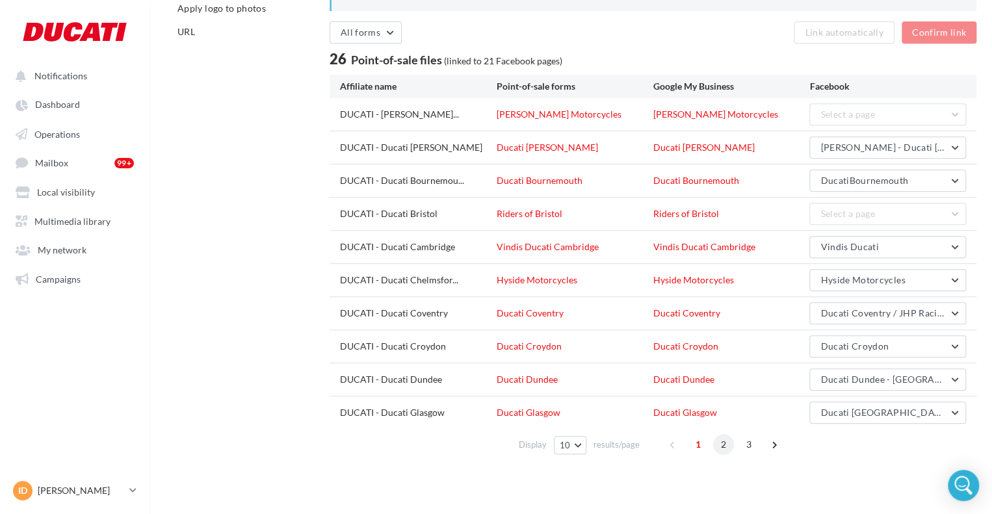
click at [725, 442] on span "2" at bounding box center [723, 444] width 21 height 21
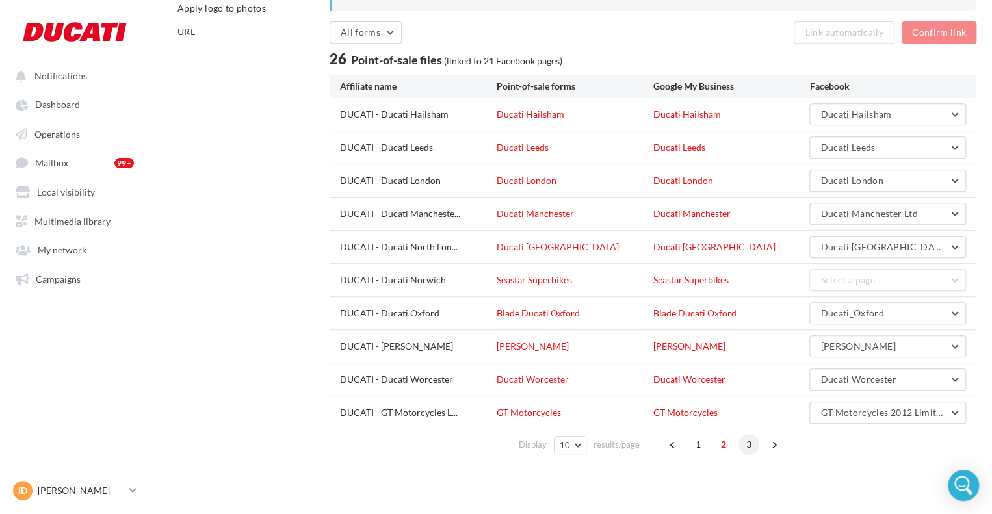
click at [751, 442] on span "3" at bounding box center [749, 444] width 21 height 21
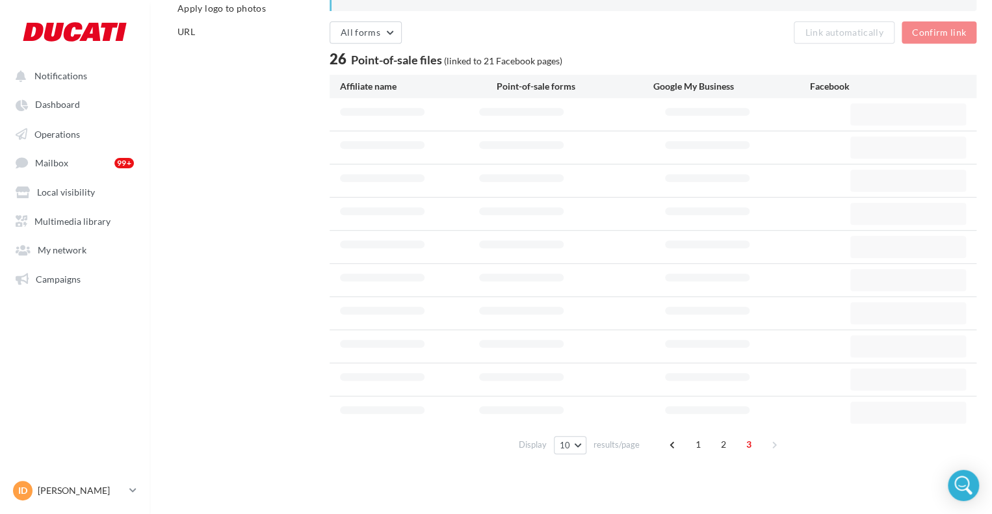
scroll to position [142, 0]
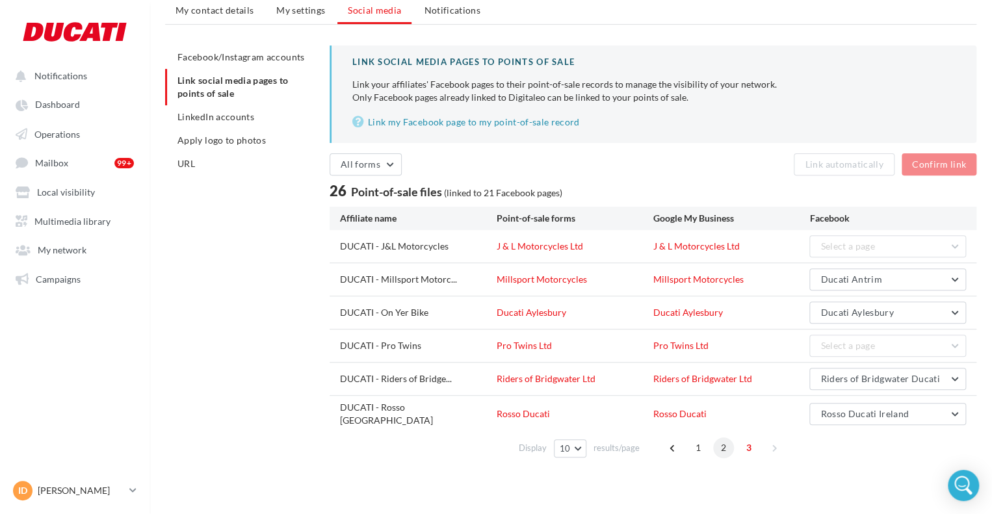
click at [721, 441] on span "2" at bounding box center [723, 448] width 21 height 21
